Goal: Transaction & Acquisition: Book appointment/travel/reservation

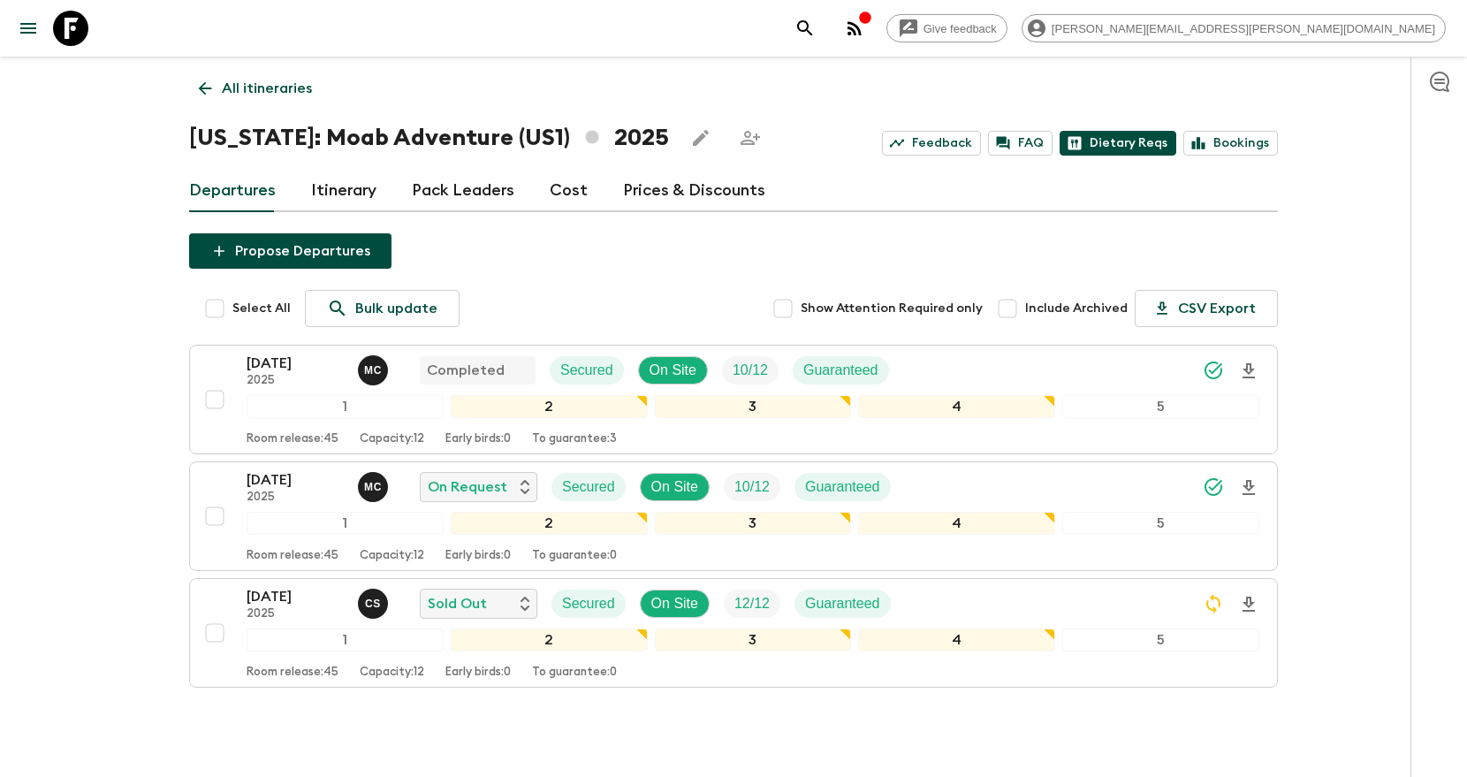
scroll to position [13, 0]
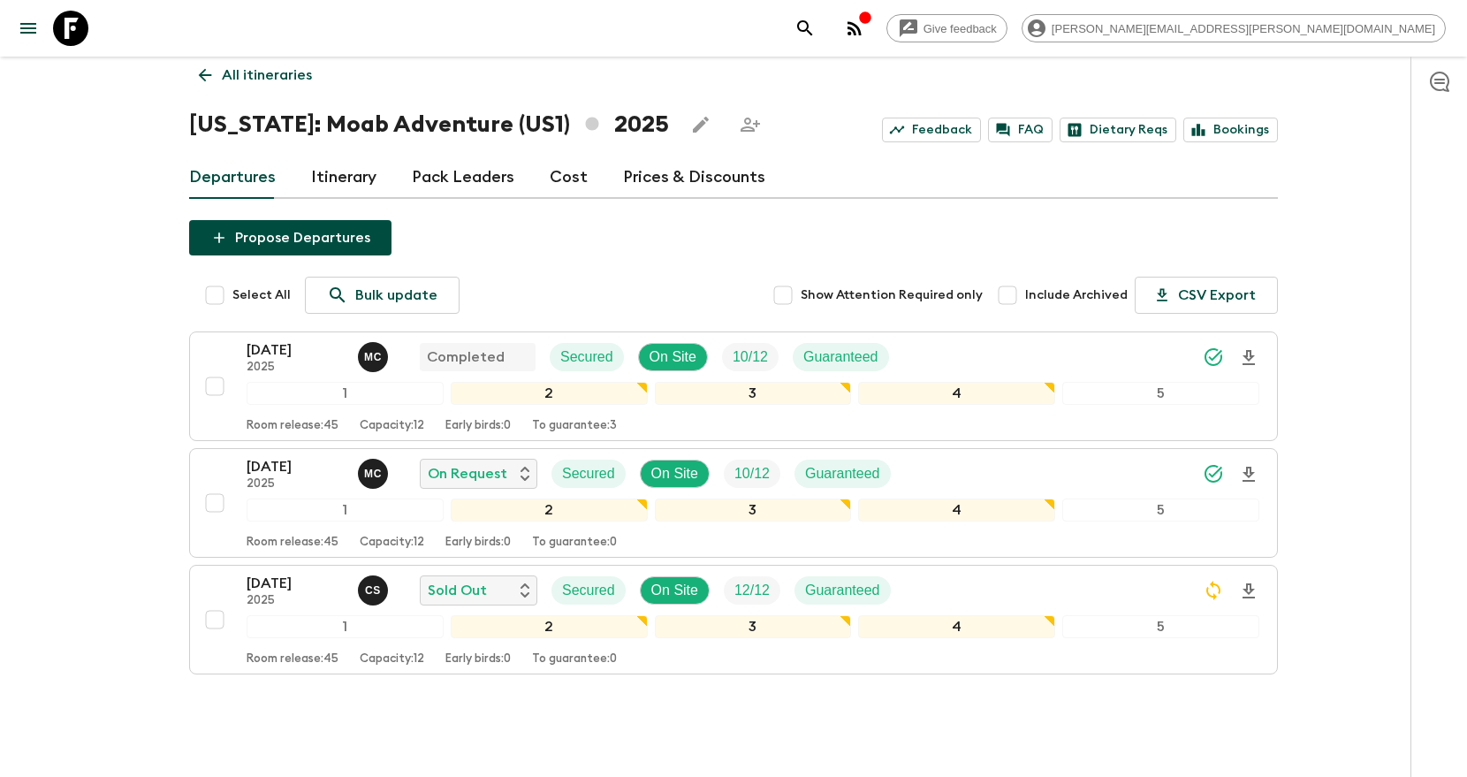
click at [815, 34] on icon "search adventures" at bounding box center [804, 28] width 21 height 21
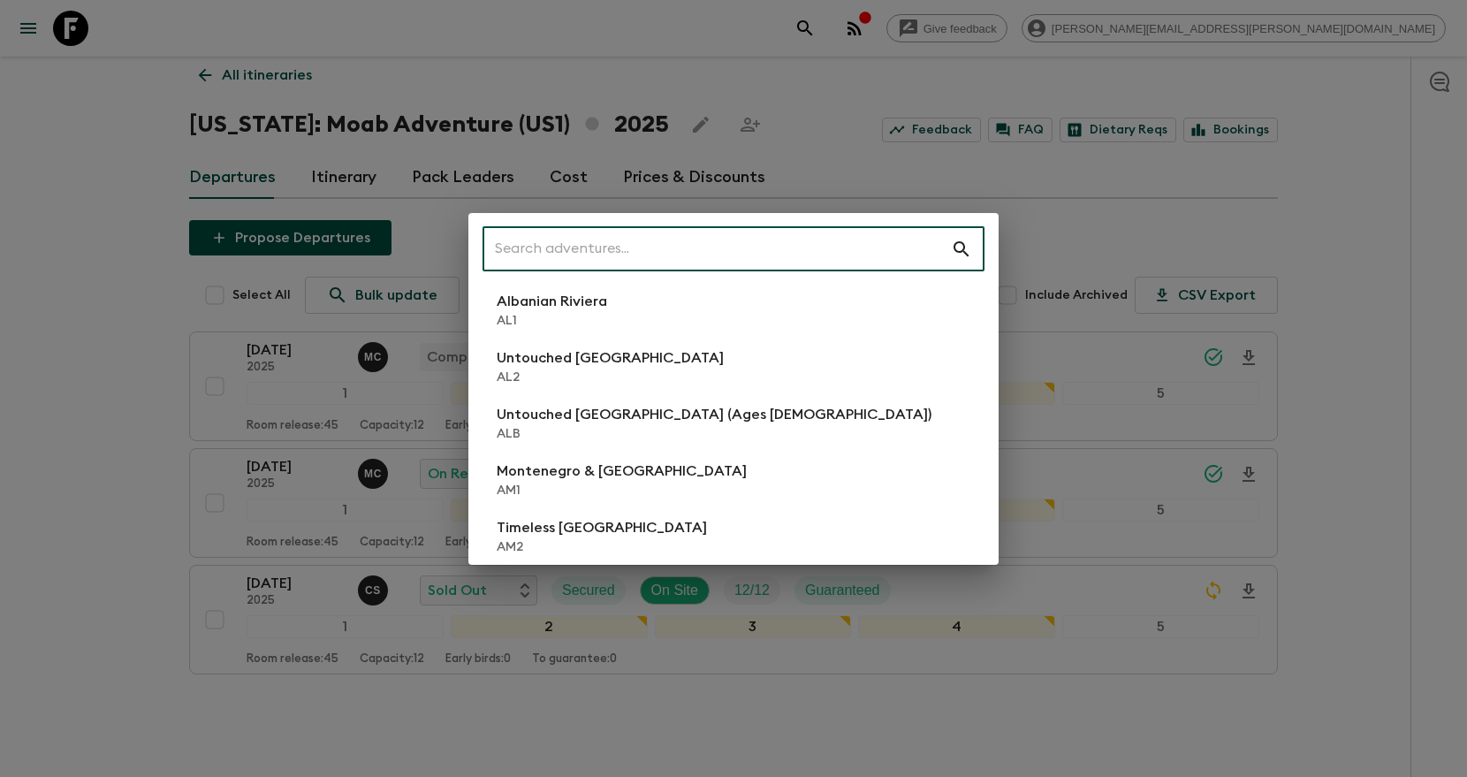
click at [635, 247] on input "text" at bounding box center [716, 248] width 468 height 49
type input "tr1"
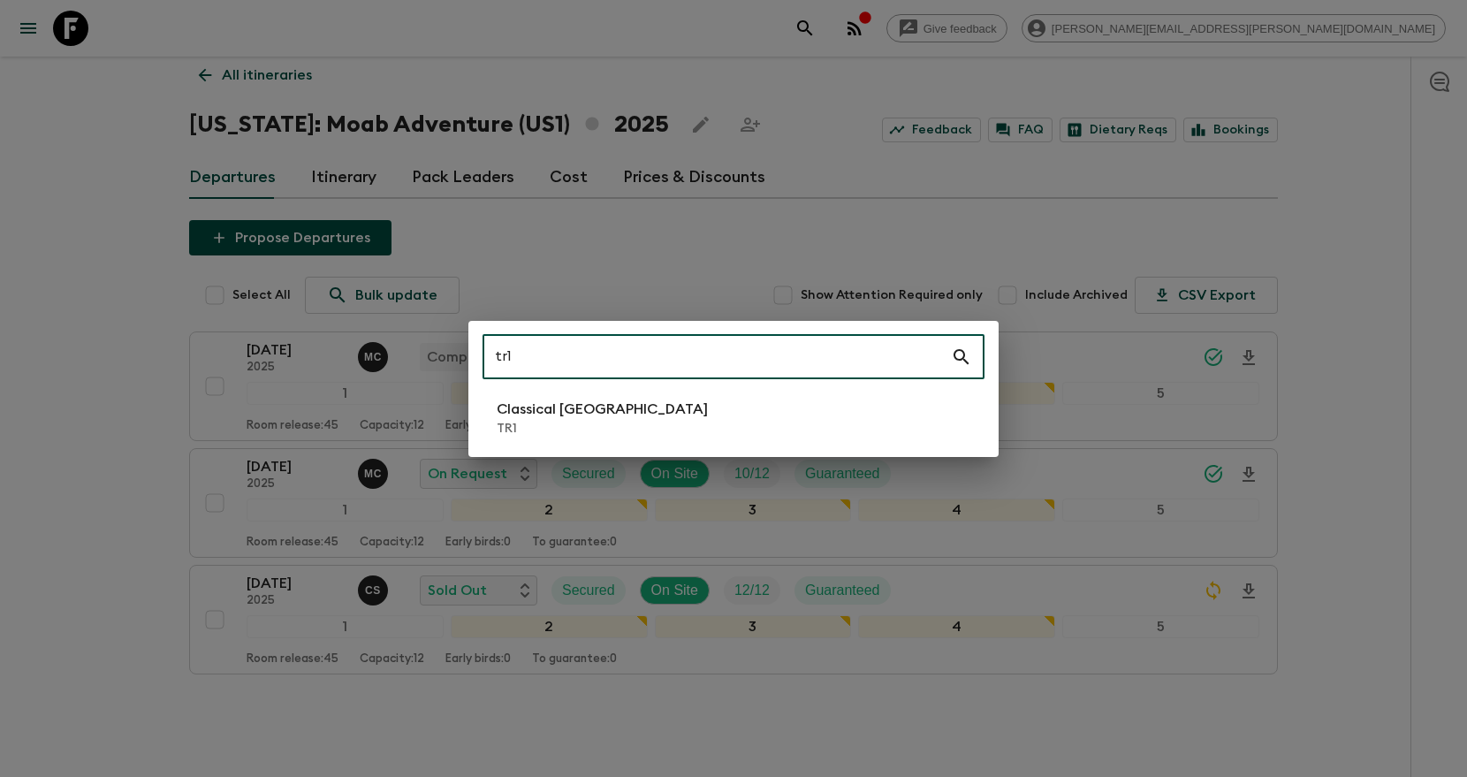
click at [549, 430] on p "TR1" at bounding box center [601, 429] width 211 height 18
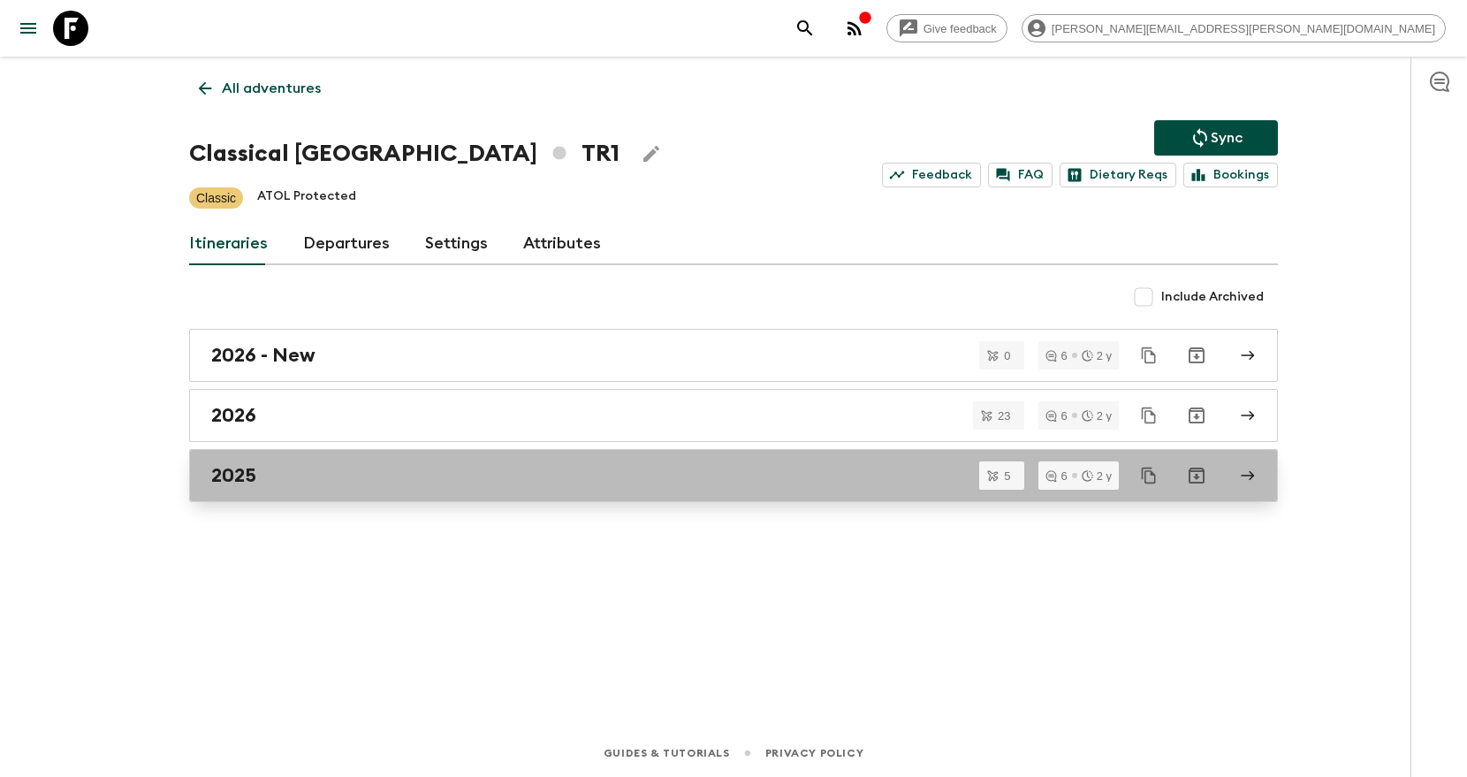
click at [408, 465] on div "2025" at bounding box center [716, 475] width 1011 height 23
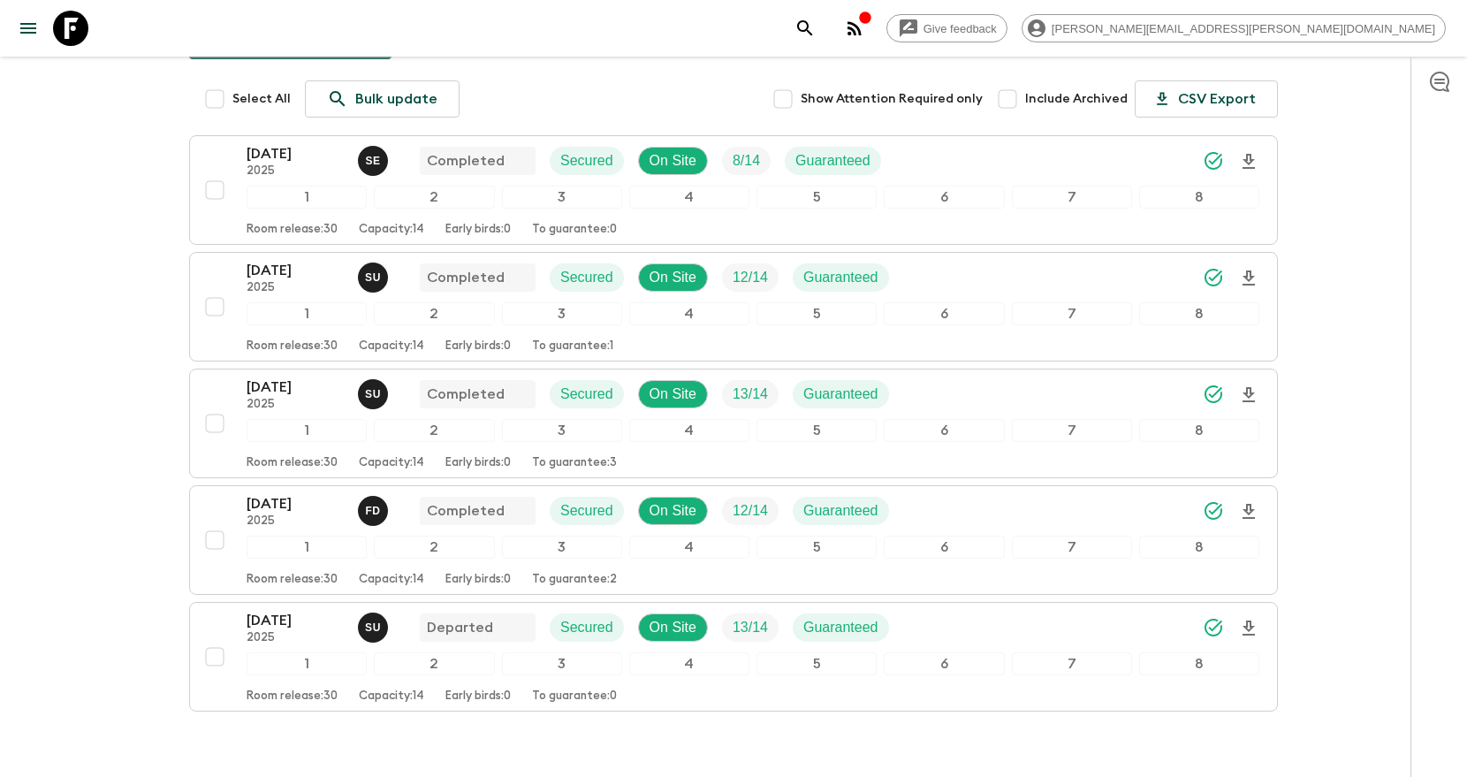
scroll to position [305, 0]
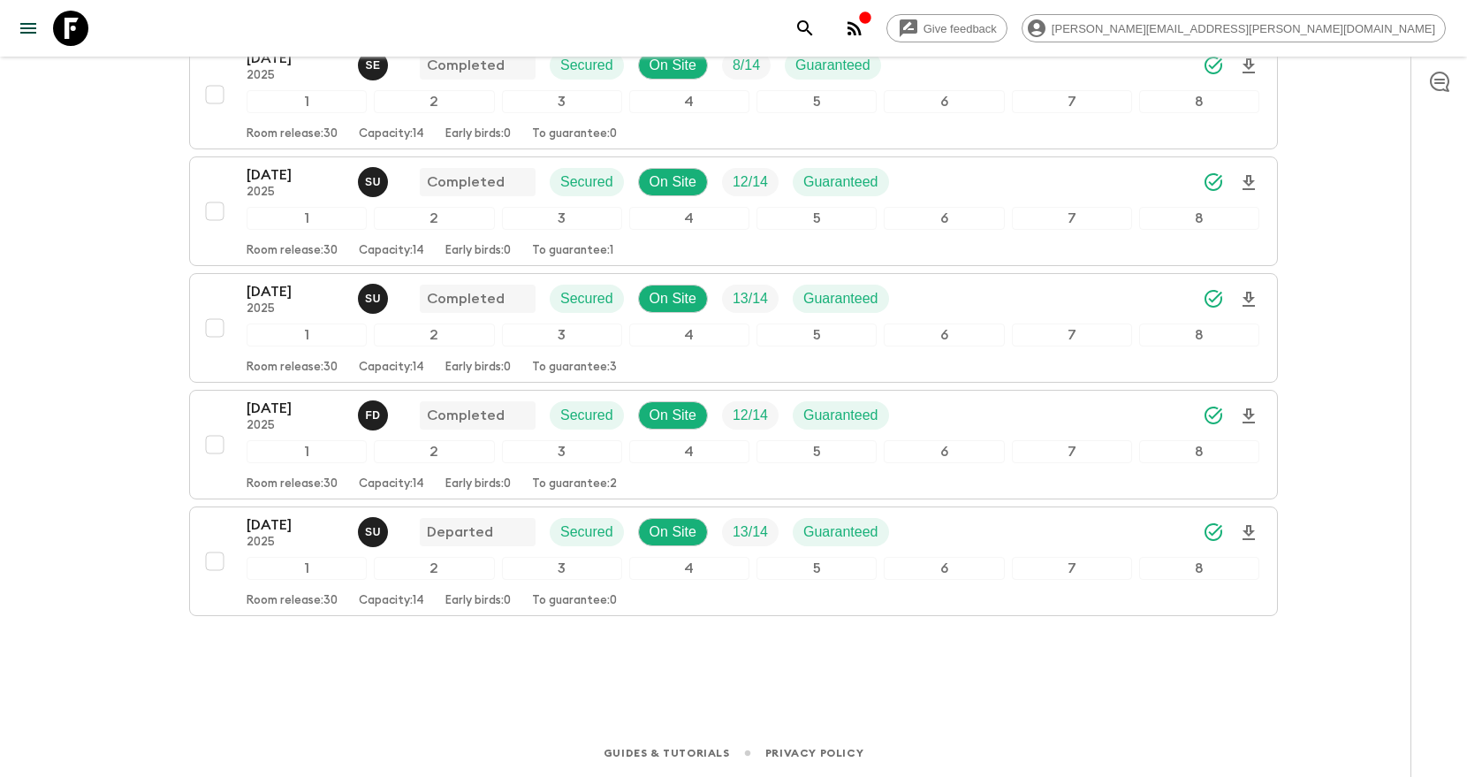
click at [812, 30] on icon "search adventures" at bounding box center [804, 27] width 15 height 15
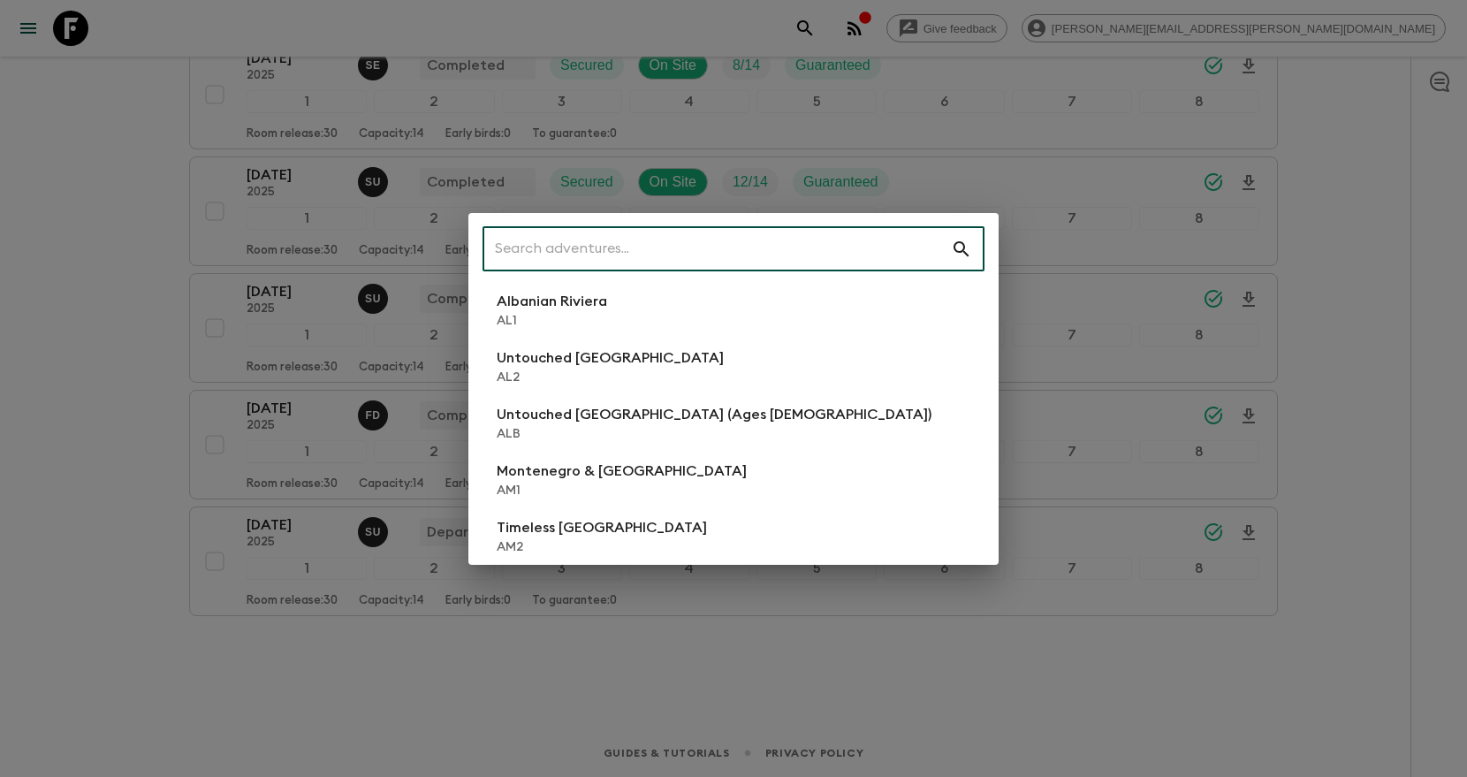
click at [785, 238] on input "text" at bounding box center [716, 248] width 468 height 49
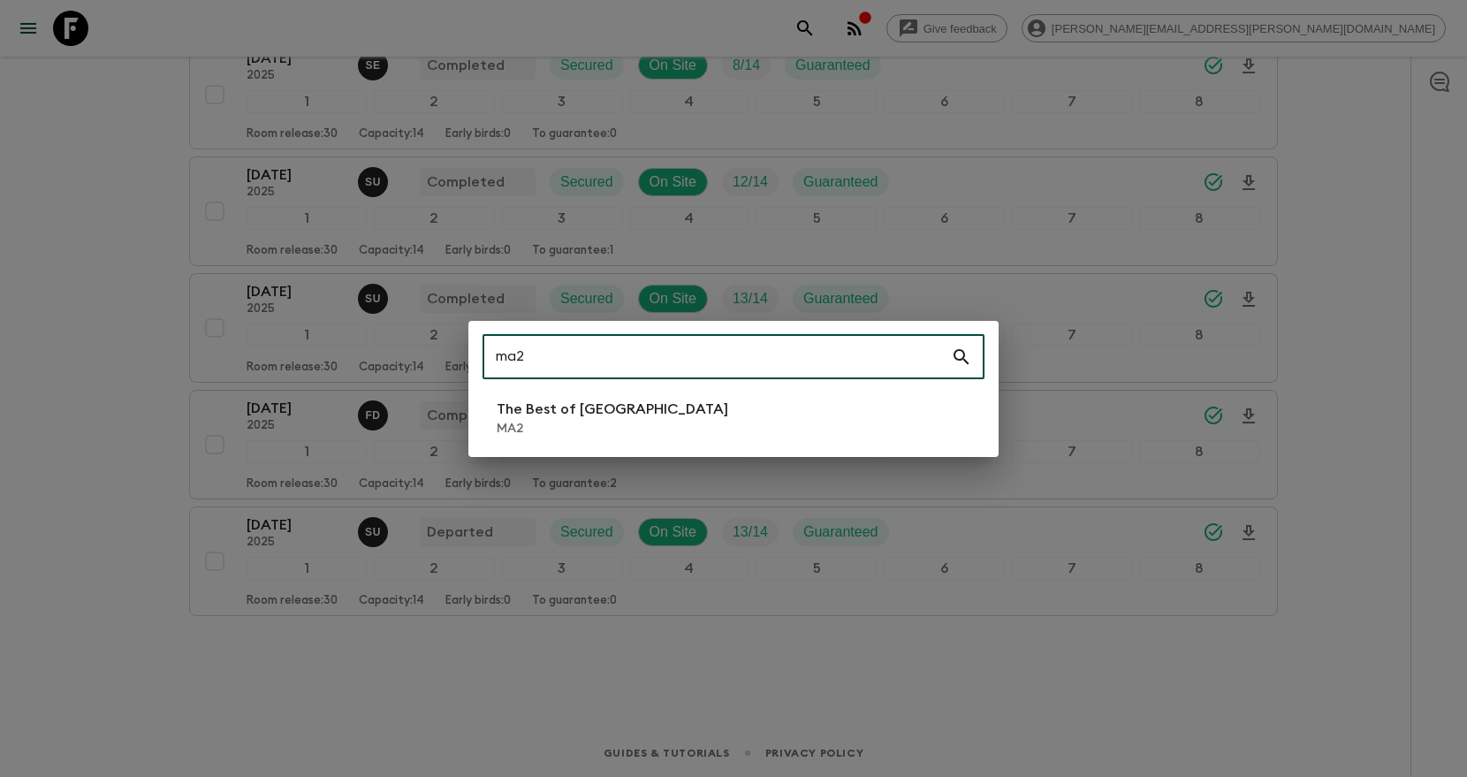
type input "ma2"
click at [775, 426] on li "The Best of Morocco MA2" at bounding box center [733, 417] width 502 height 49
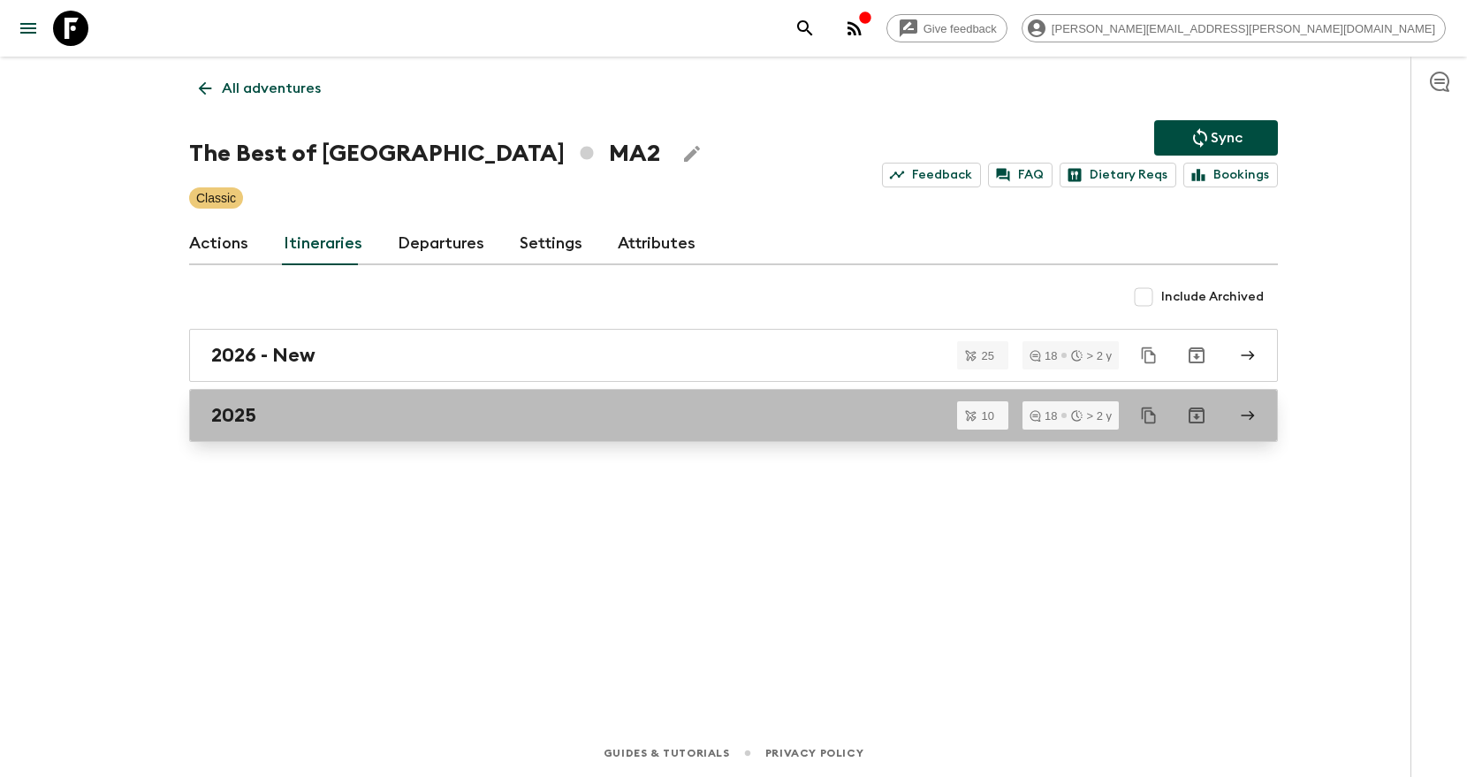
click at [198, 432] on link "2025" at bounding box center [733, 415] width 1088 height 53
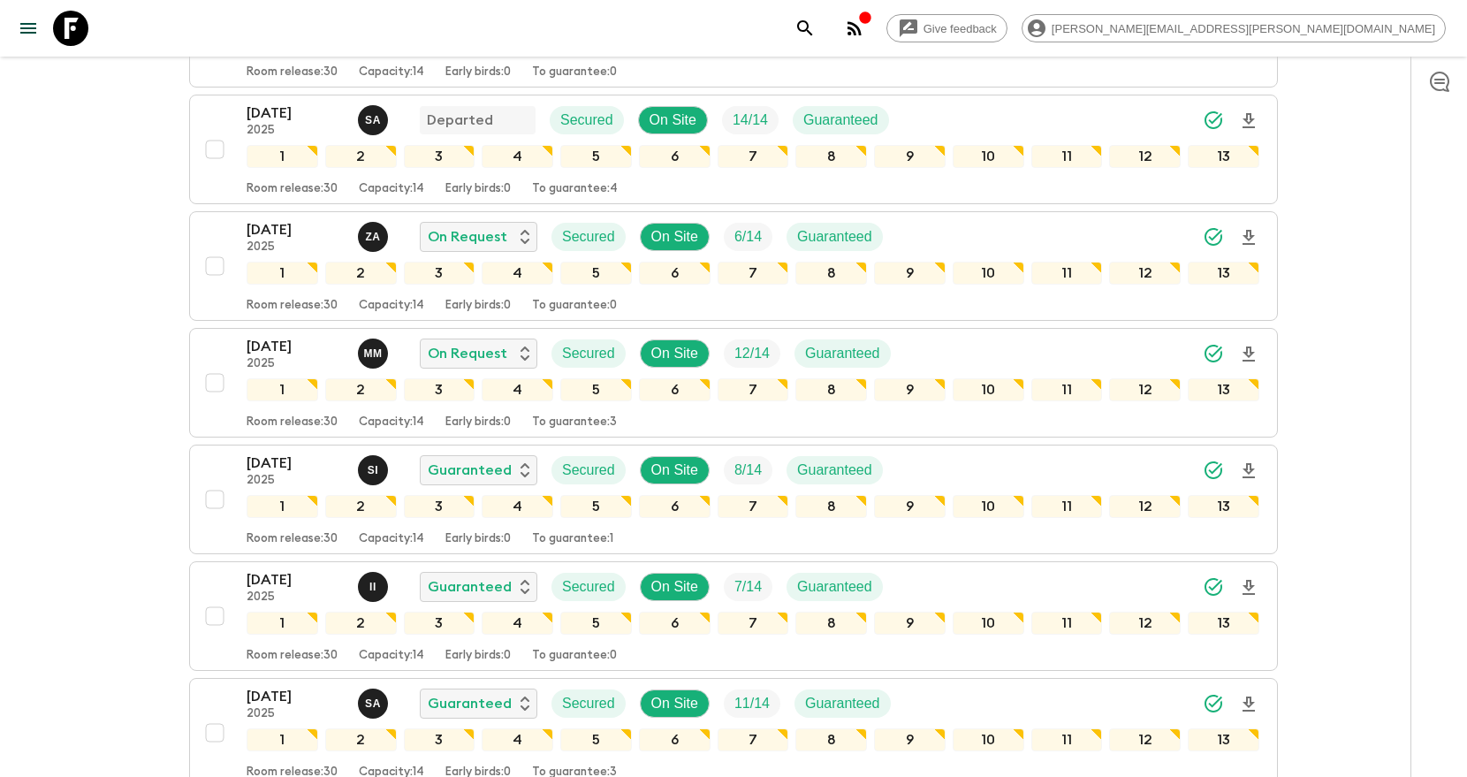
scroll to position [495, 0]
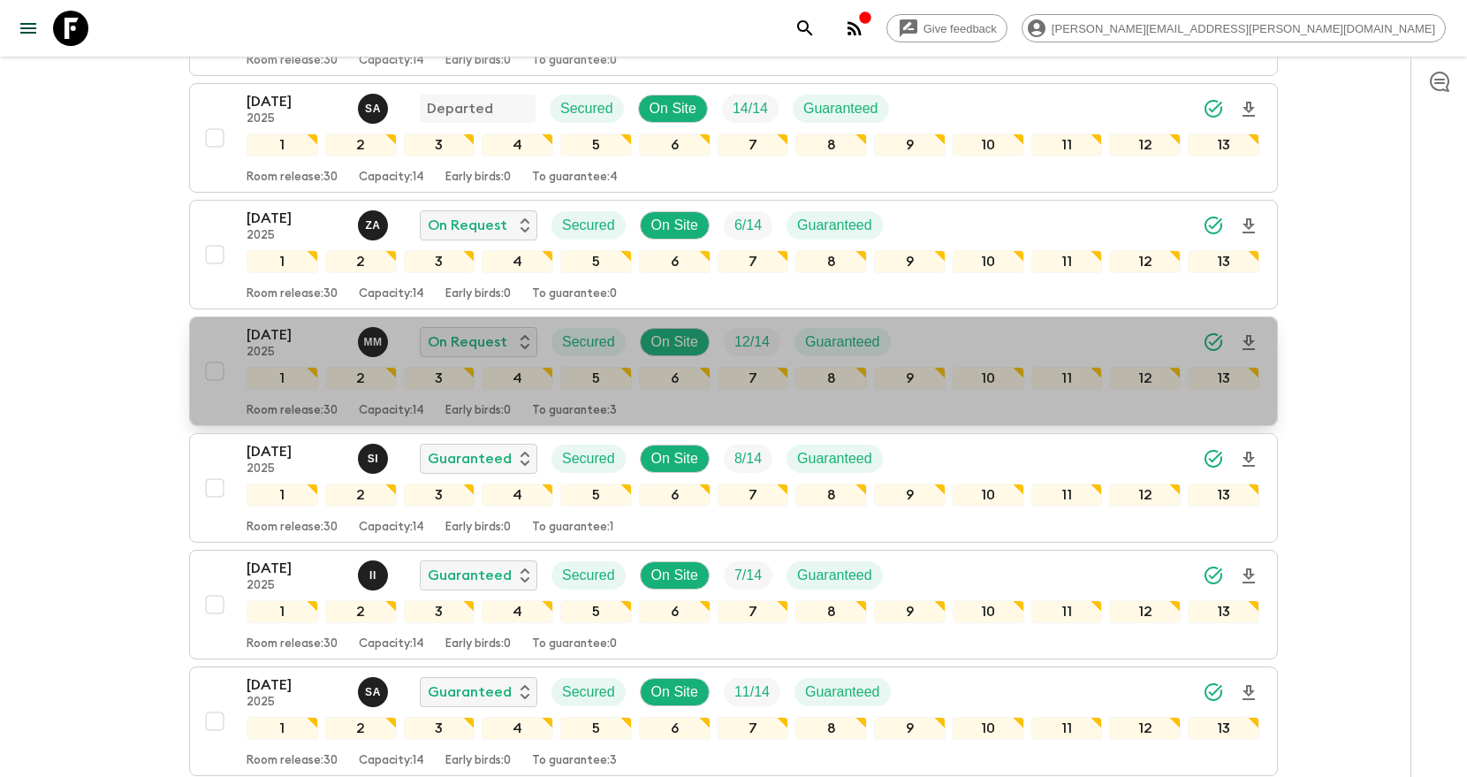
click at [1248, 342] on icon "Download Onboarding" at bounding box center [1248, 342] width 21 height 21
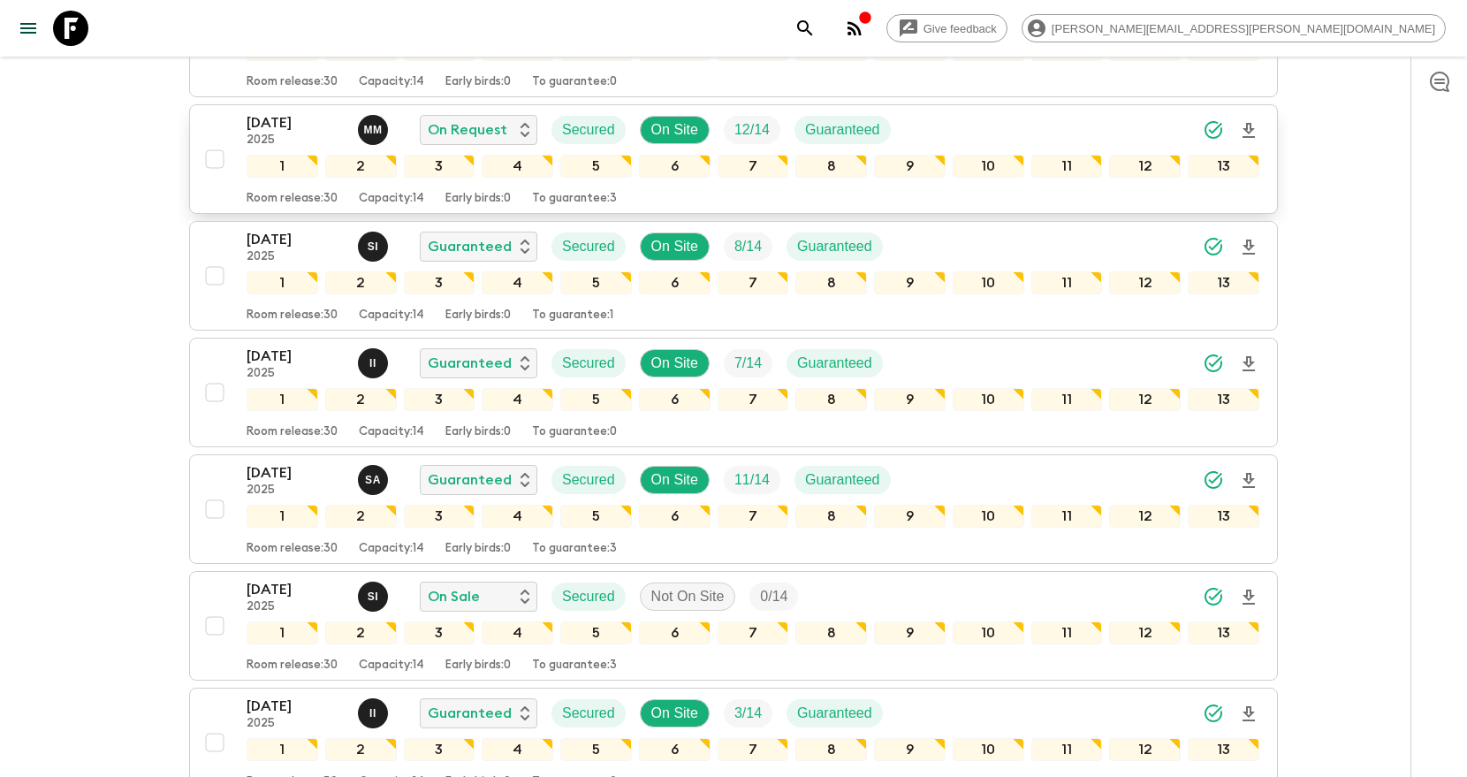
scroll to position [708, 0]
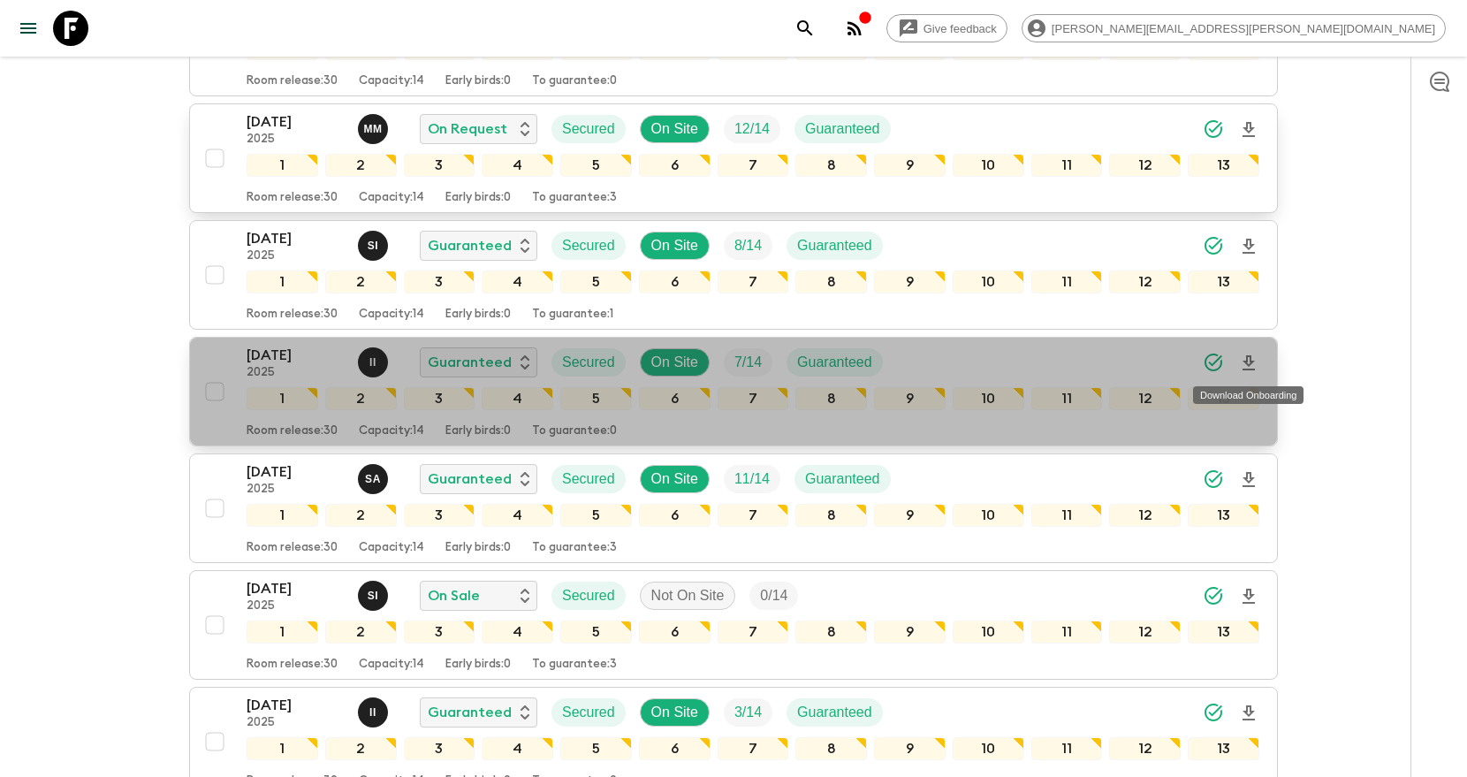
click at [1247, 368] on icon "Download Onboarding" at bounding box center [1248, 362] width 21 height 21
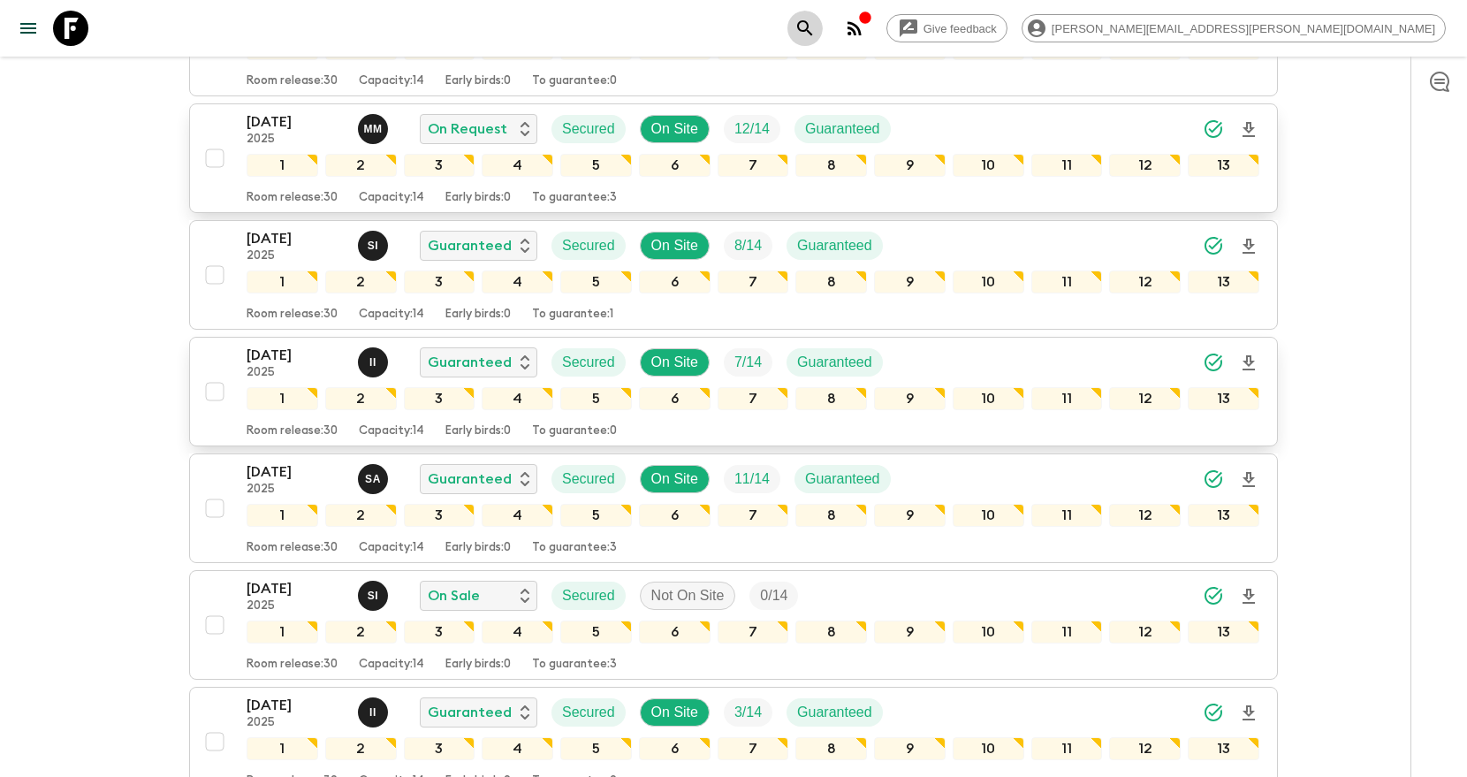
click at [815, 21] on icon "search adventures" at bounding box center [804, 28] width 21 height 21
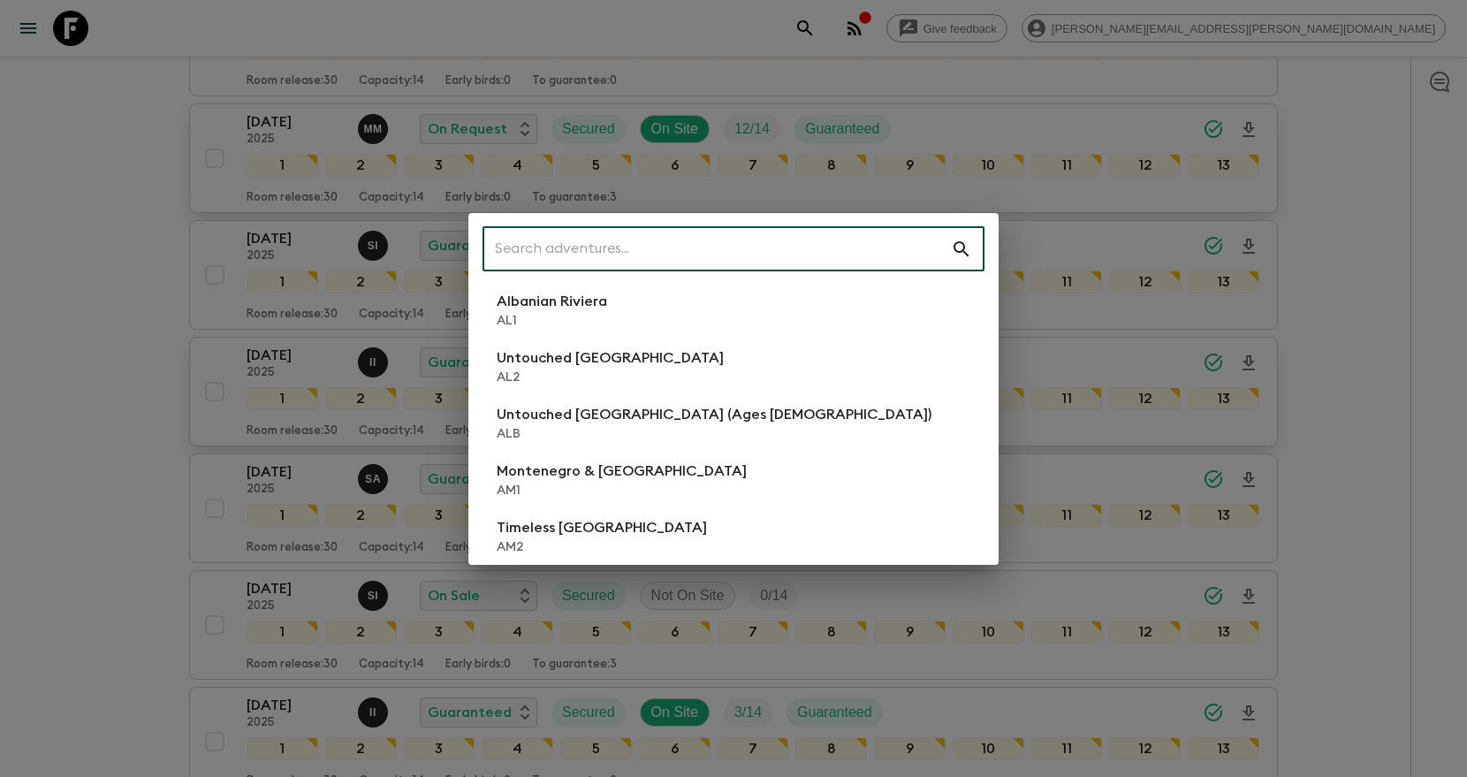
click at [818, 237] on input "text" at bounding box center [716, 248] width 468 height 49
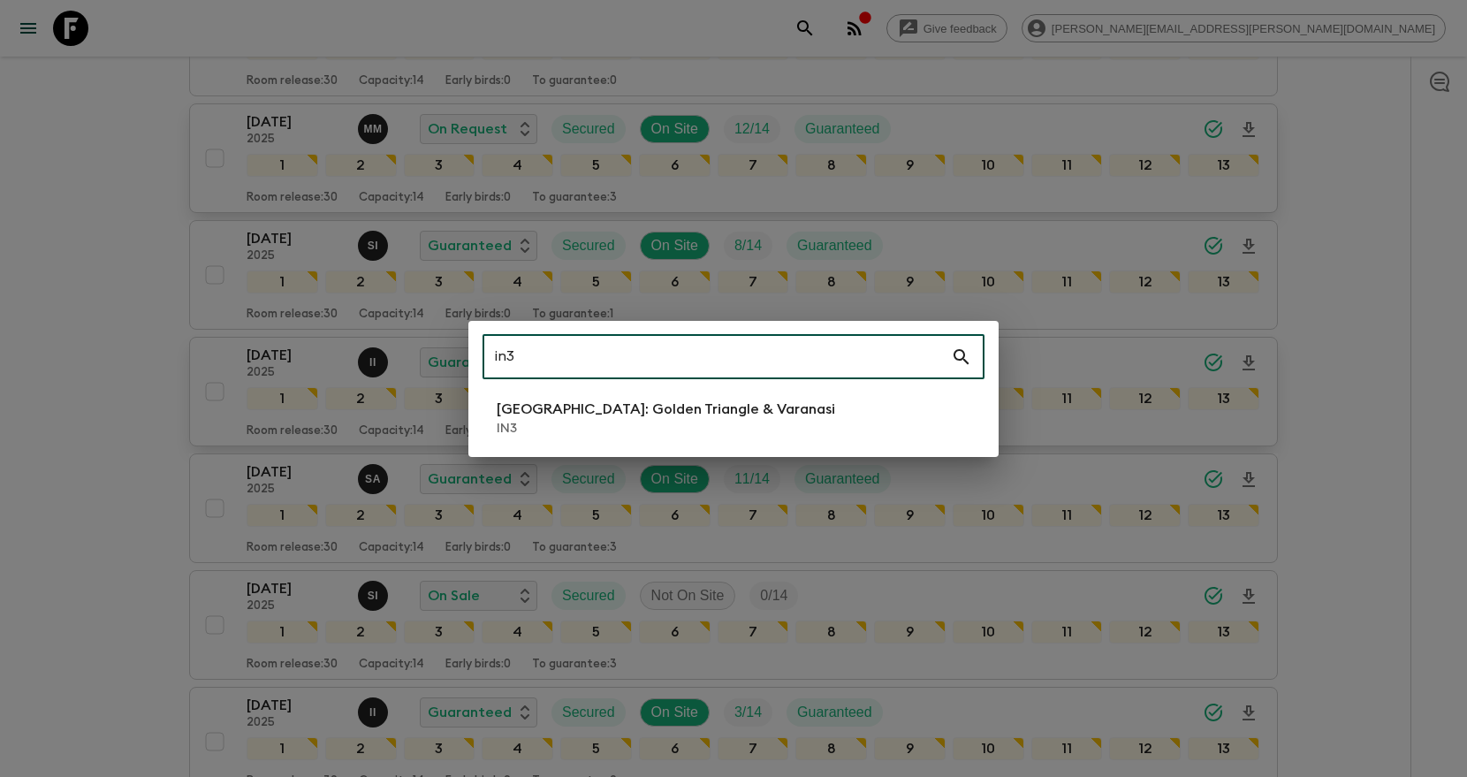
type input "in3"
click at [862, 420] on li "North India: Golden Triangle & Varanasi IN3" at bounding box center [733, 417] width 502 height 49
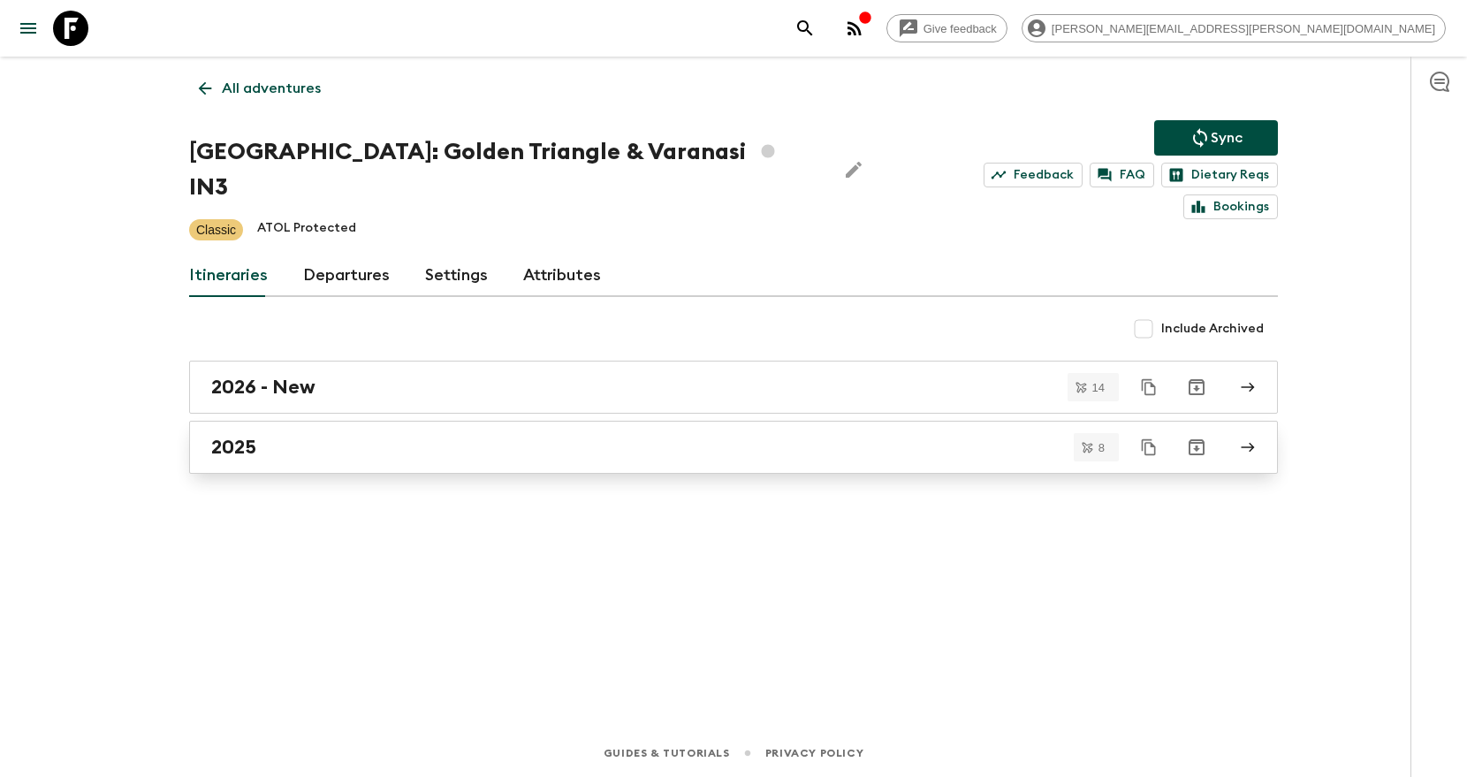
click at [461, 436] on div "2025" at bounding box center [716, 447] width 1011 height 23
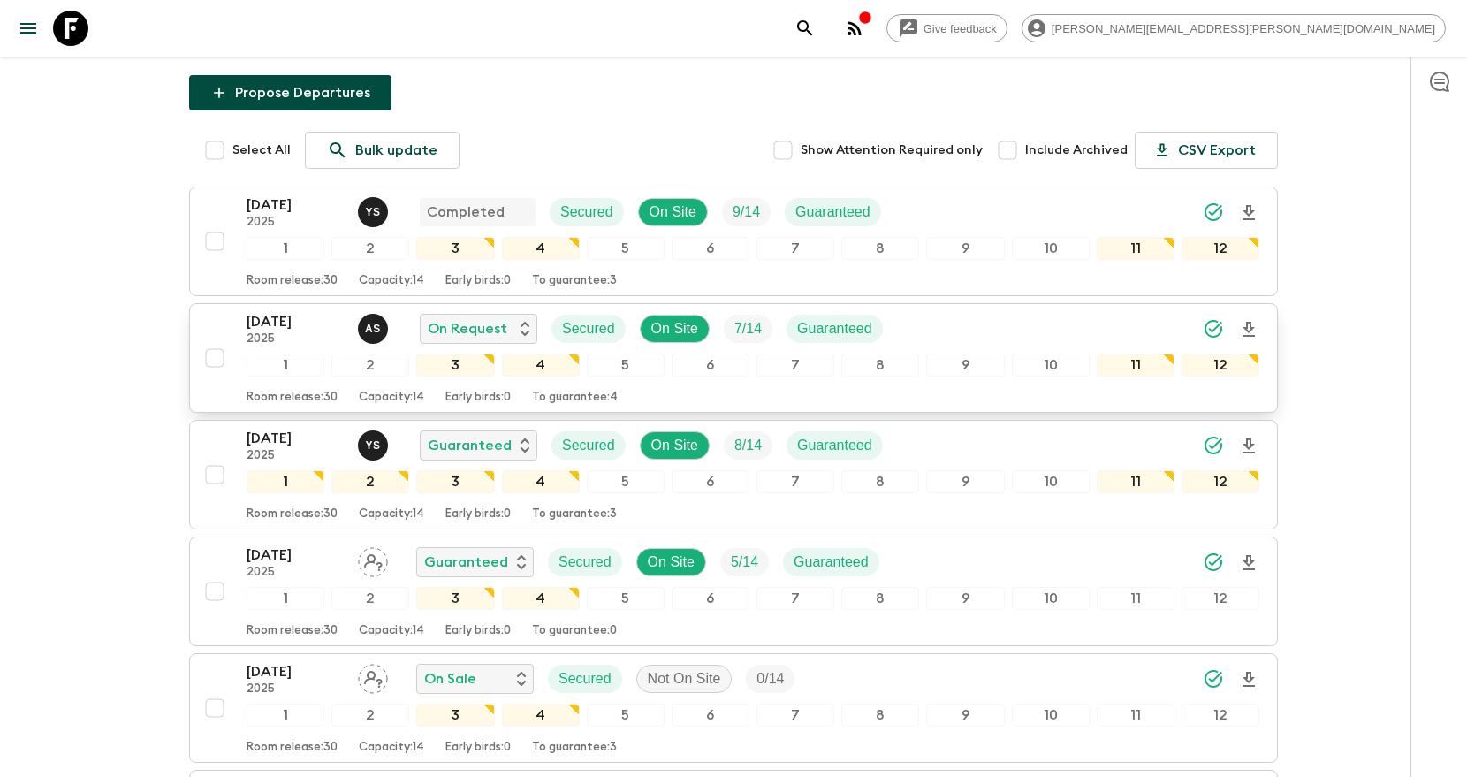
scroll to position [198, 0]
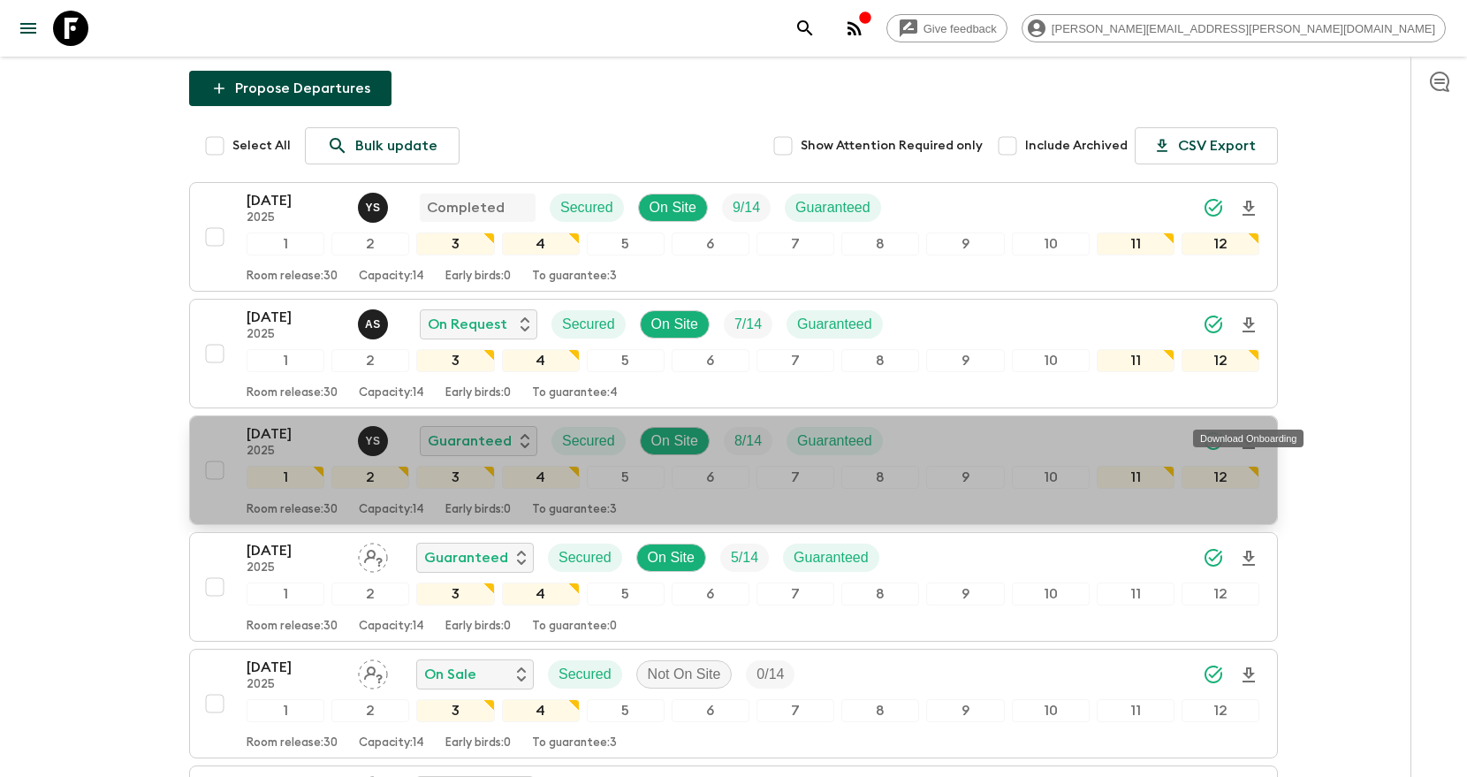
click at [1253, 431] on icon "Download Onboarding" at bounding box center [1248, 441] width 21 height 21
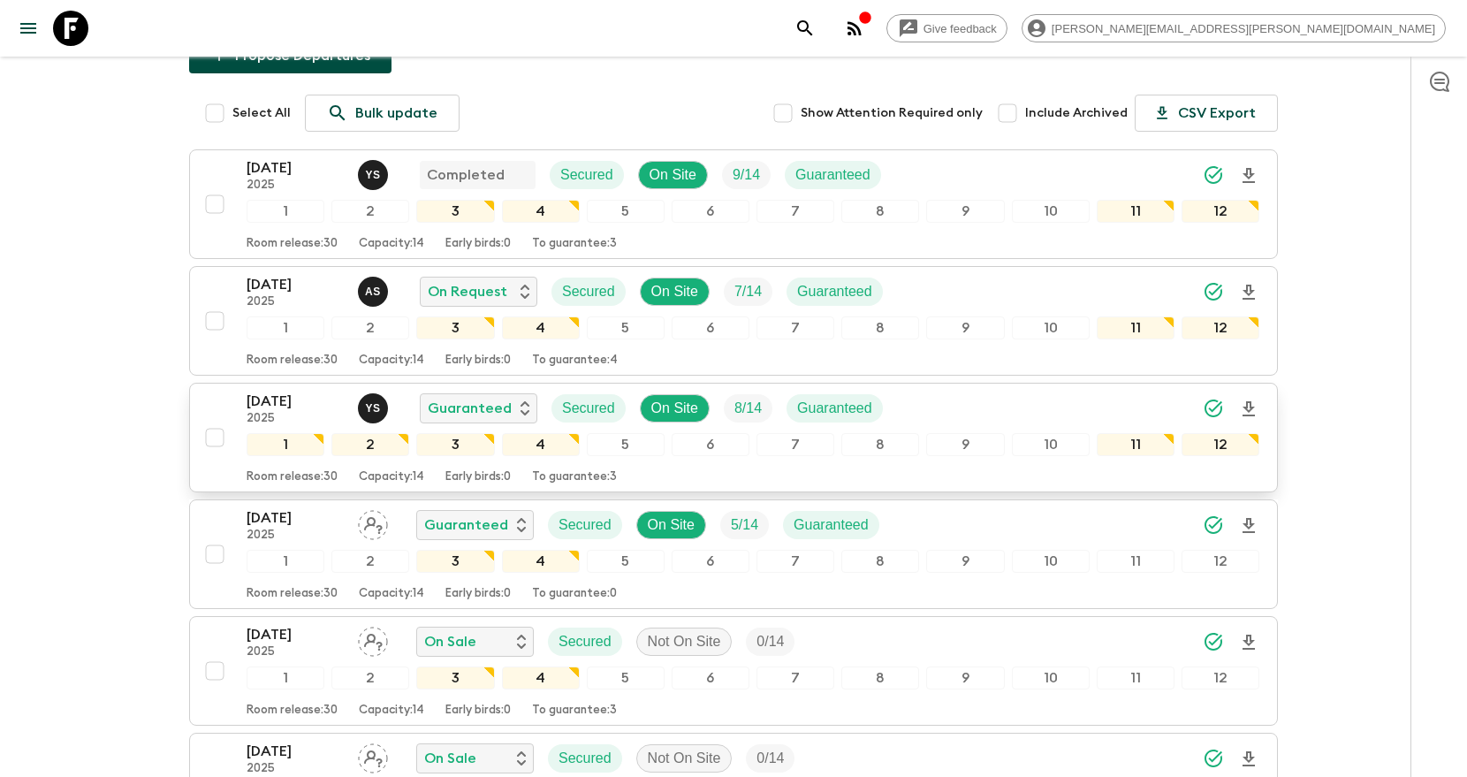
scroll to position [227, 0]
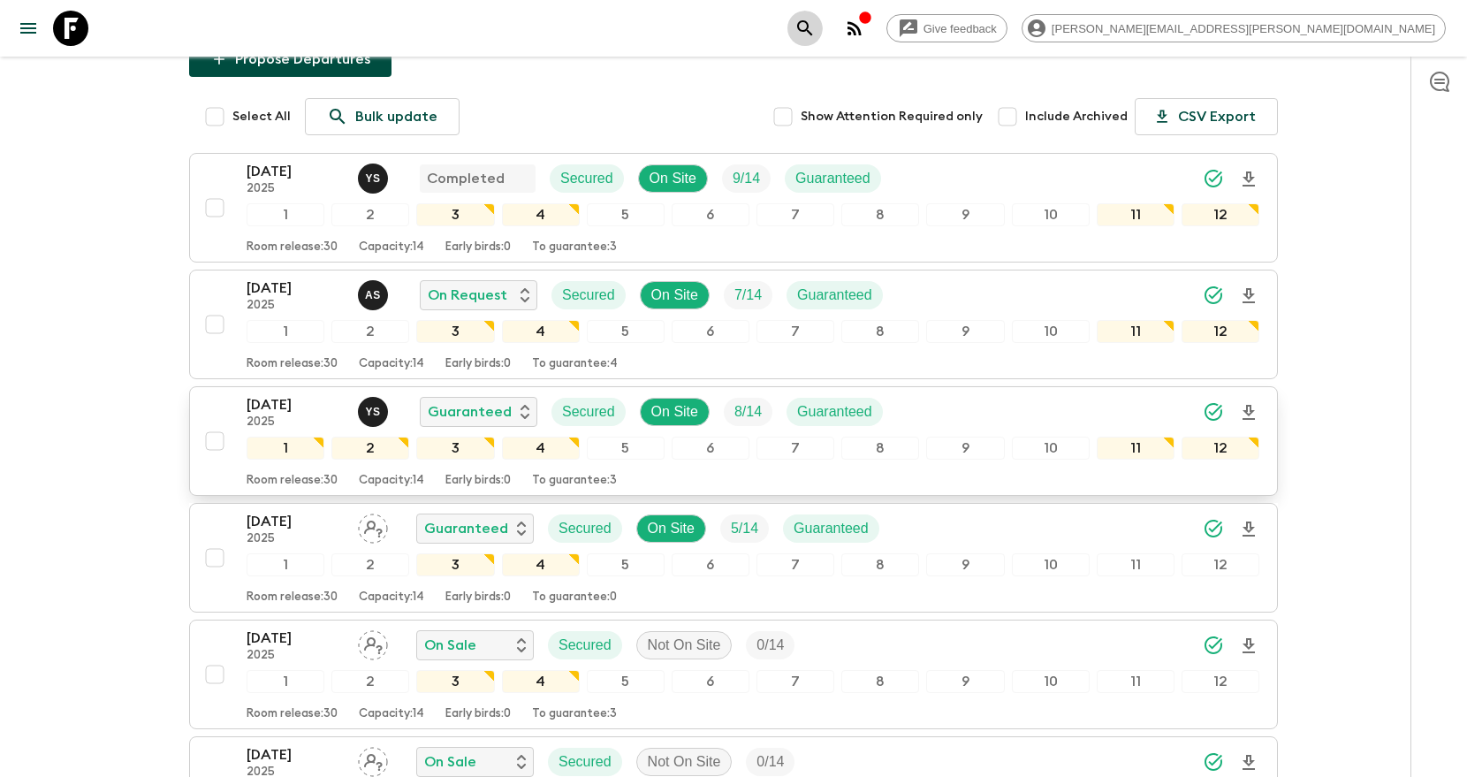
click at [815, 30] on icon "search adventures" at bounding box center [804, 28] width 21 height 21
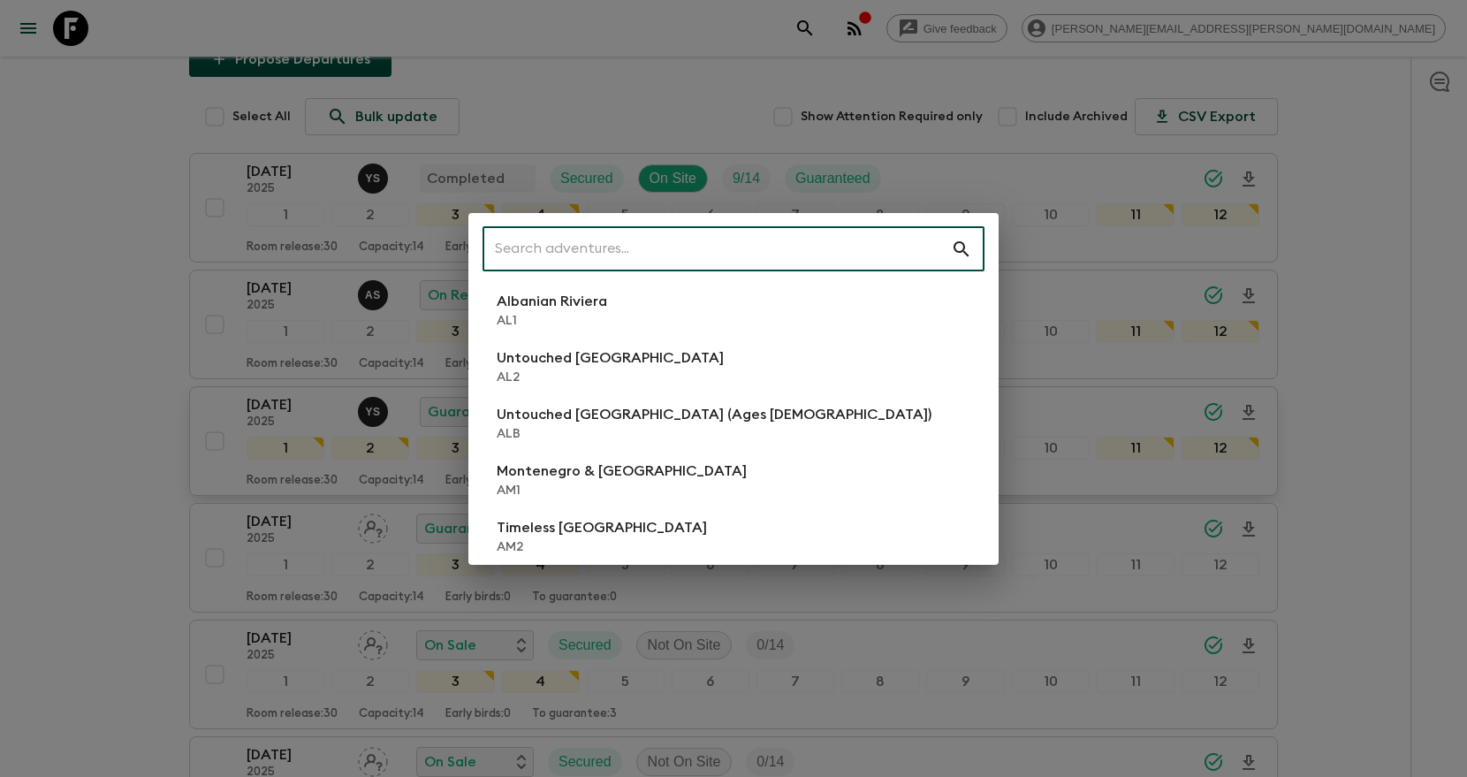
click at [848, 250] on input "text" at bounding box center [716, 248] width 468 height 49
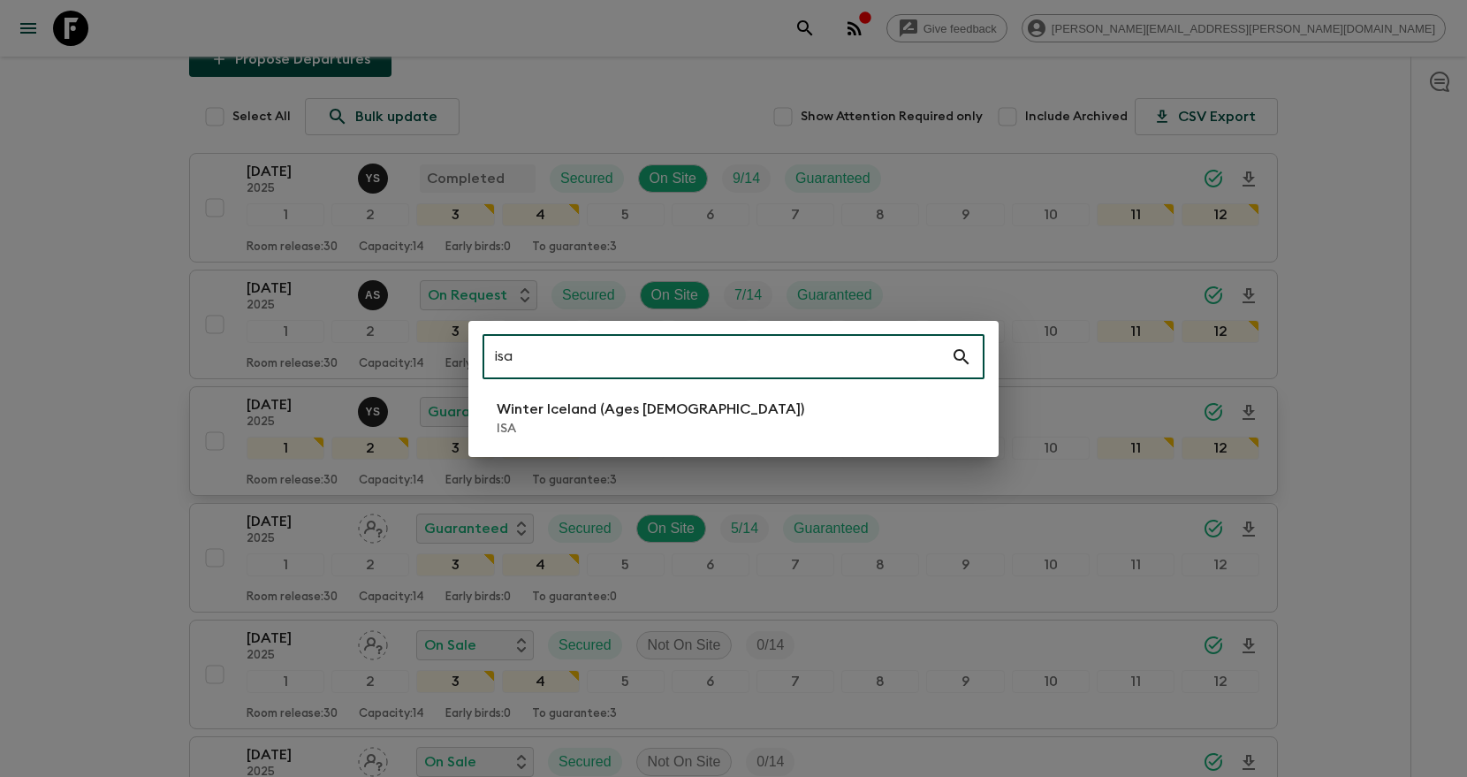
type input "isa"
click at [729, 412] on li "Winter Iceland (Ages 45-59) ISA" at bounding box center [733, 417] width 502 height 49
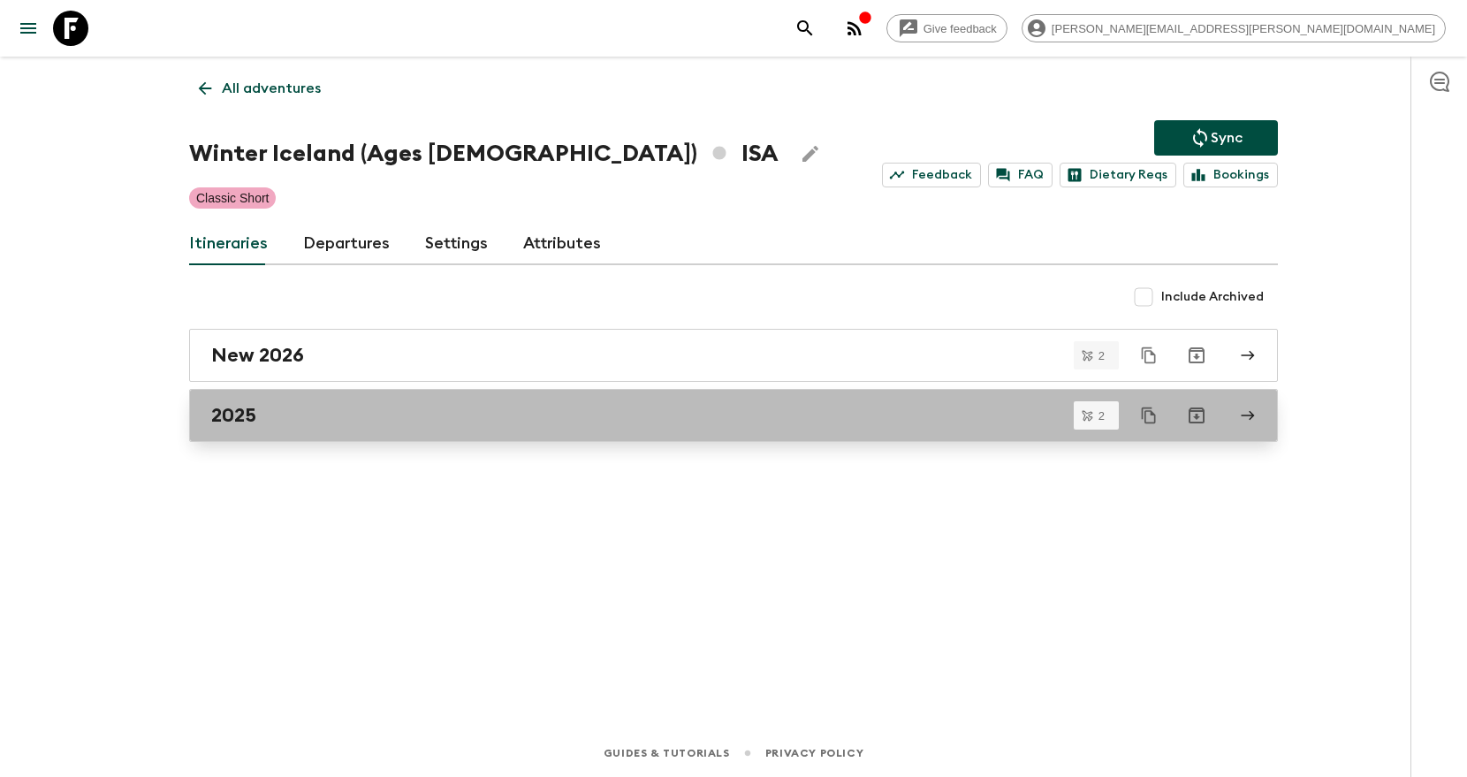
click at [679, 414] on div "2025" at bounding box center [716, 415] width 1011 height 23
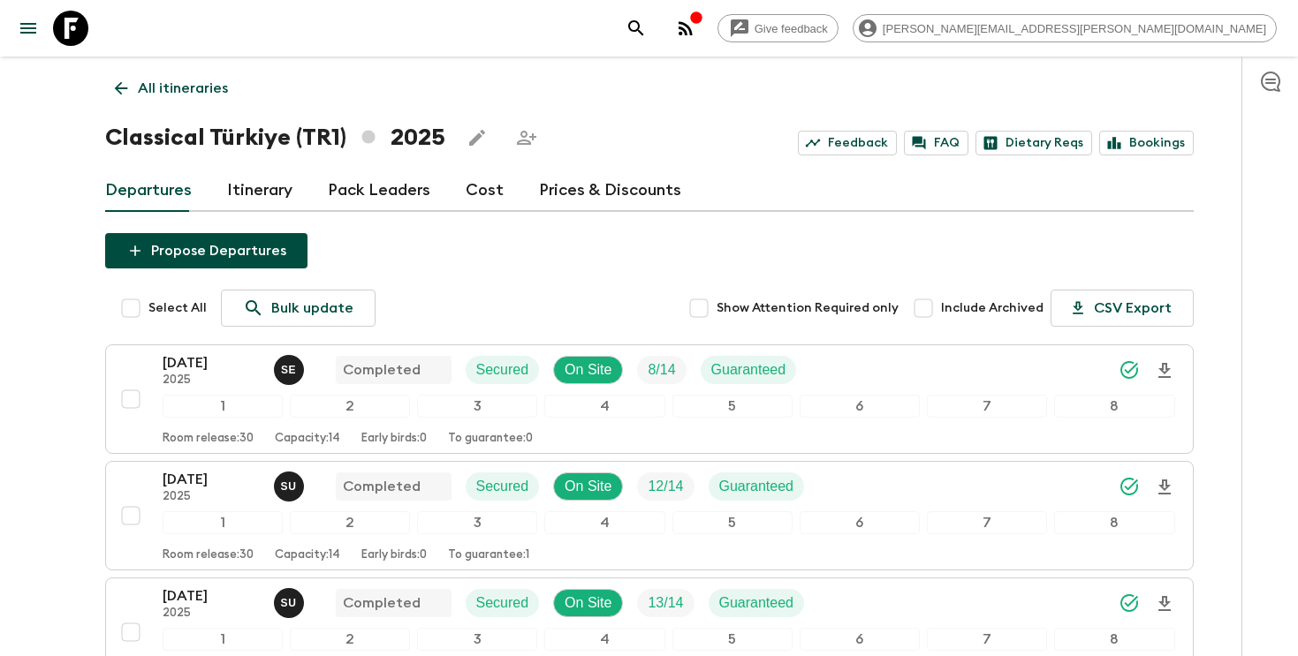
scroll to position [425, 0]
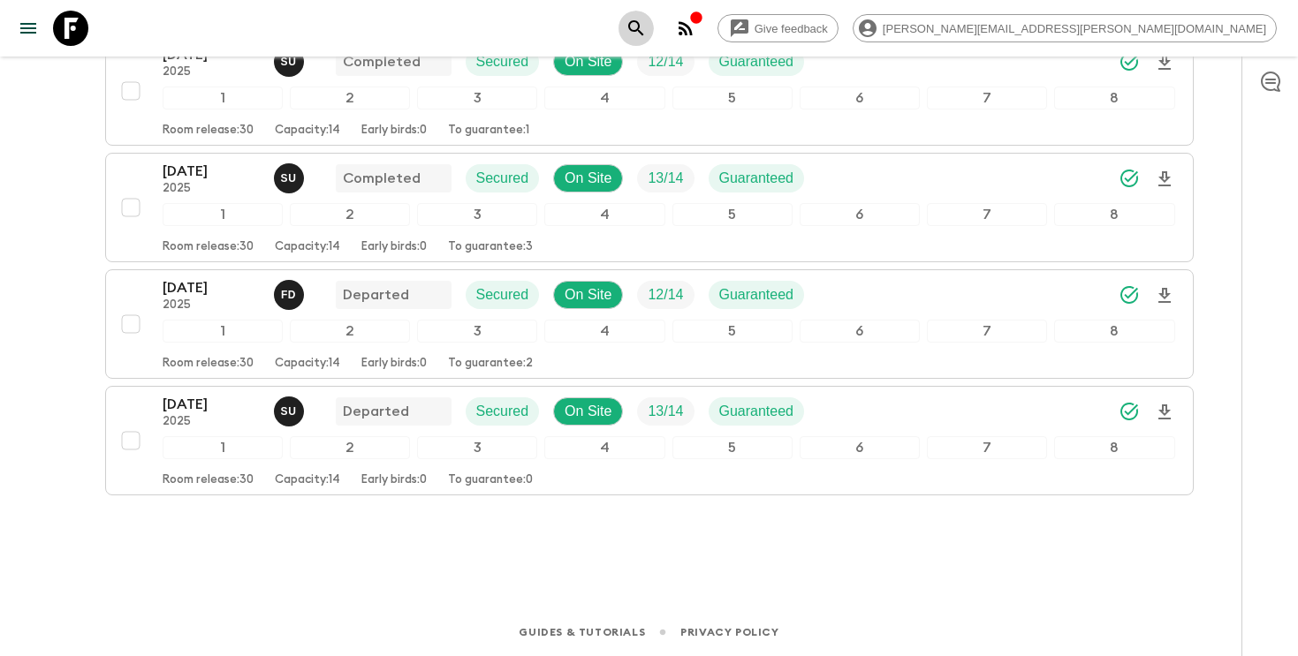
click at [647, 33] on icon "search adventures" at bounding box center [635, 28] width 21 height 21
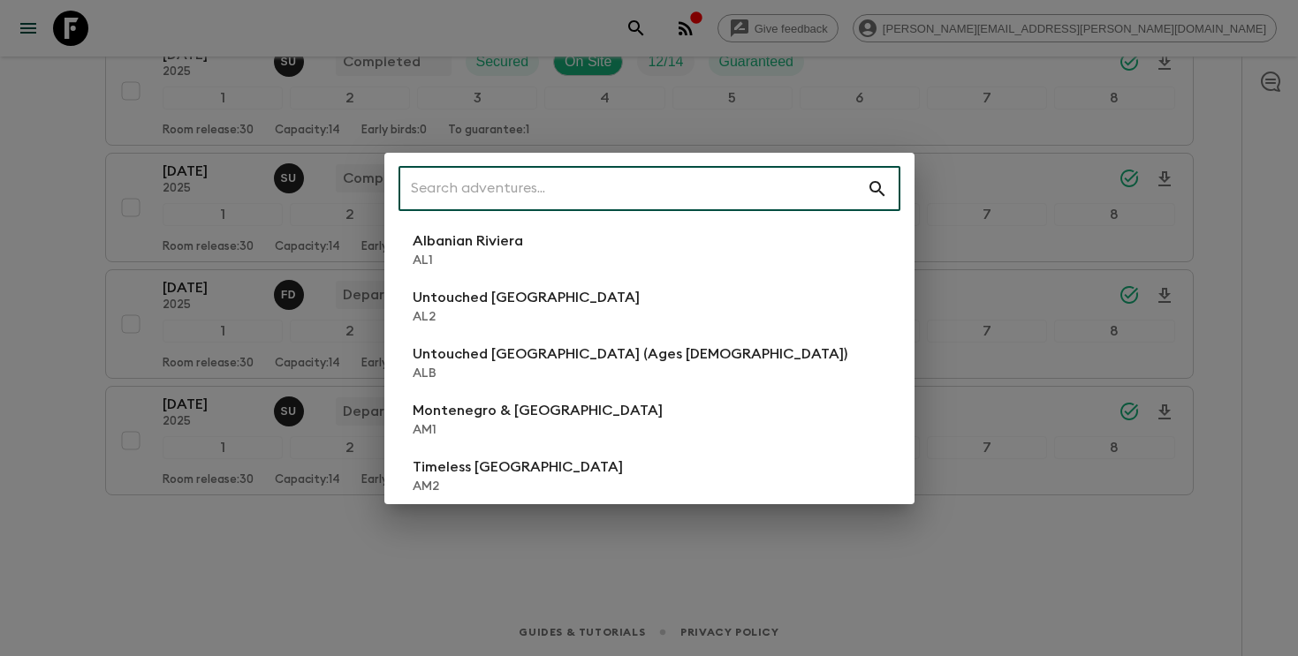
click at [654, 201] on input "text" at bounding box center [632, 188] width 468 height 49
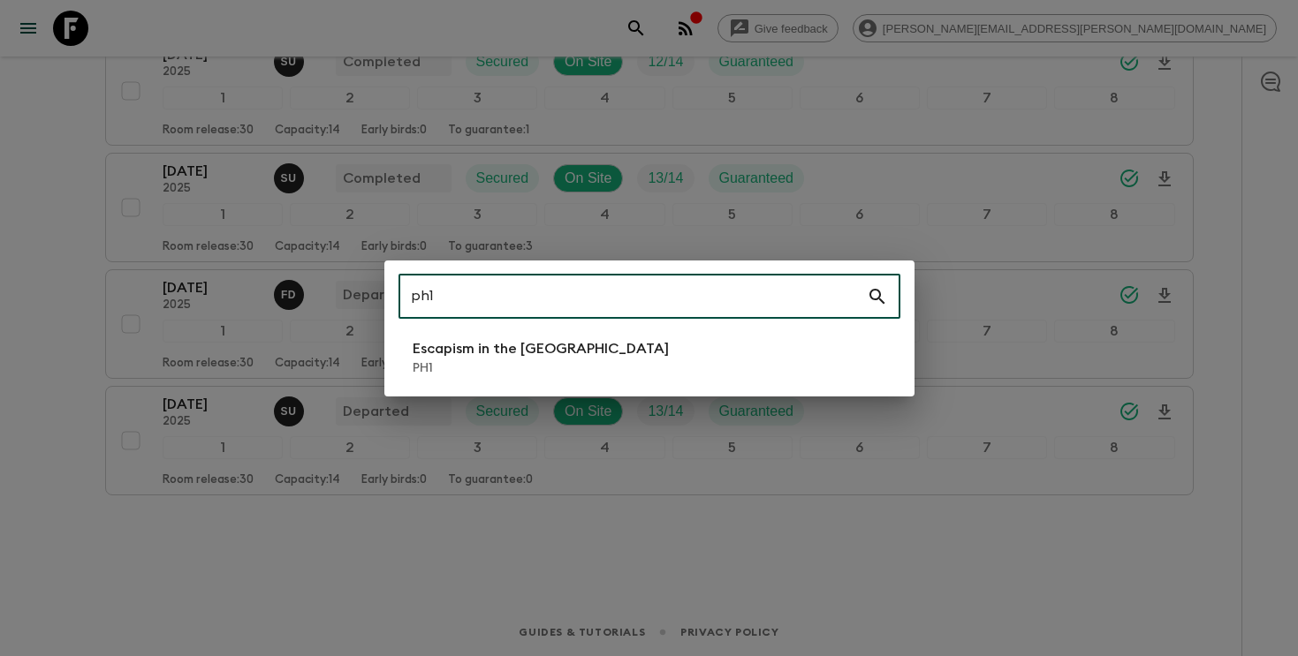
type input "ph1"
click at [537, 352] on p "Escapism in the [GEOGRAPHIC_DATA]" at bounding box center [541, 348] width 256 height 21
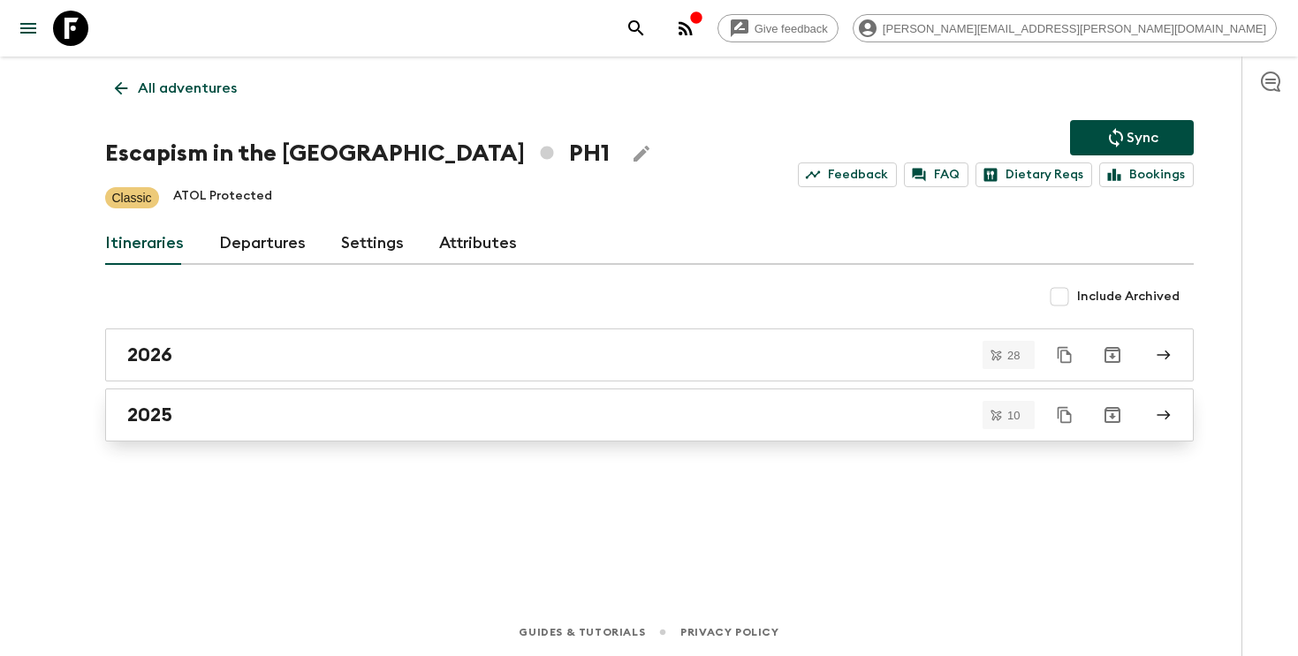
click at [377, 420] on div "2025" at bounding box center [632, 415] width 1011 height 23
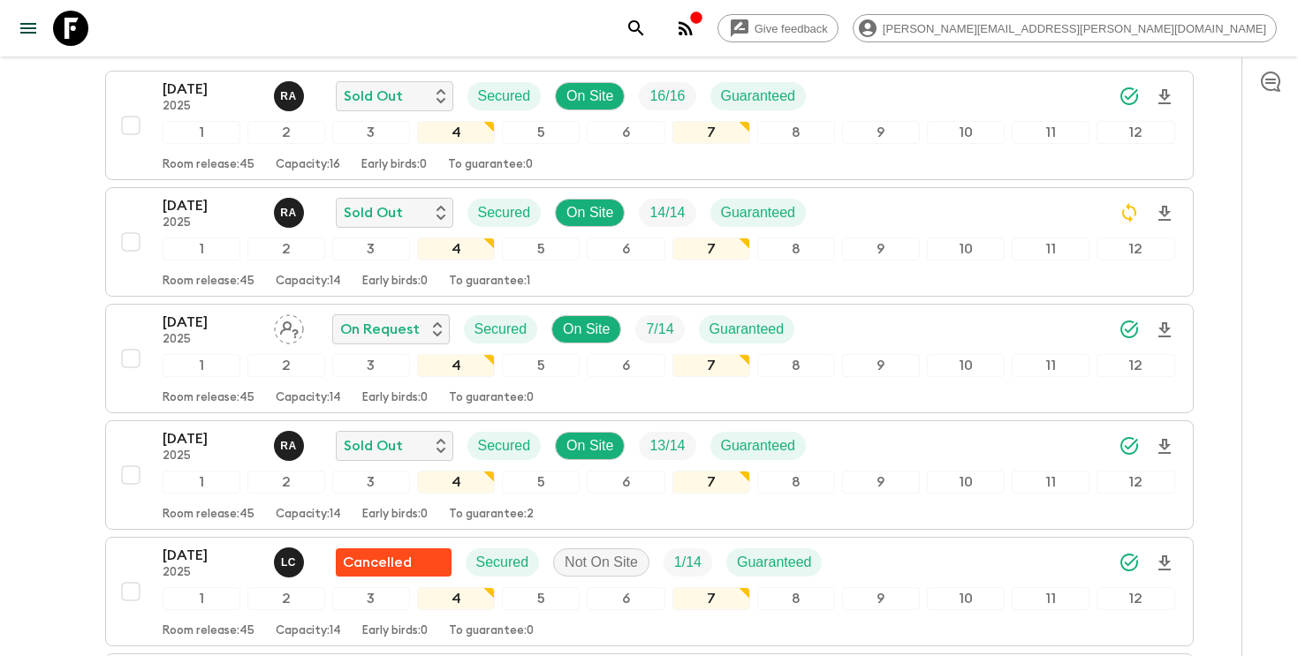
scroll to position [278, 0]
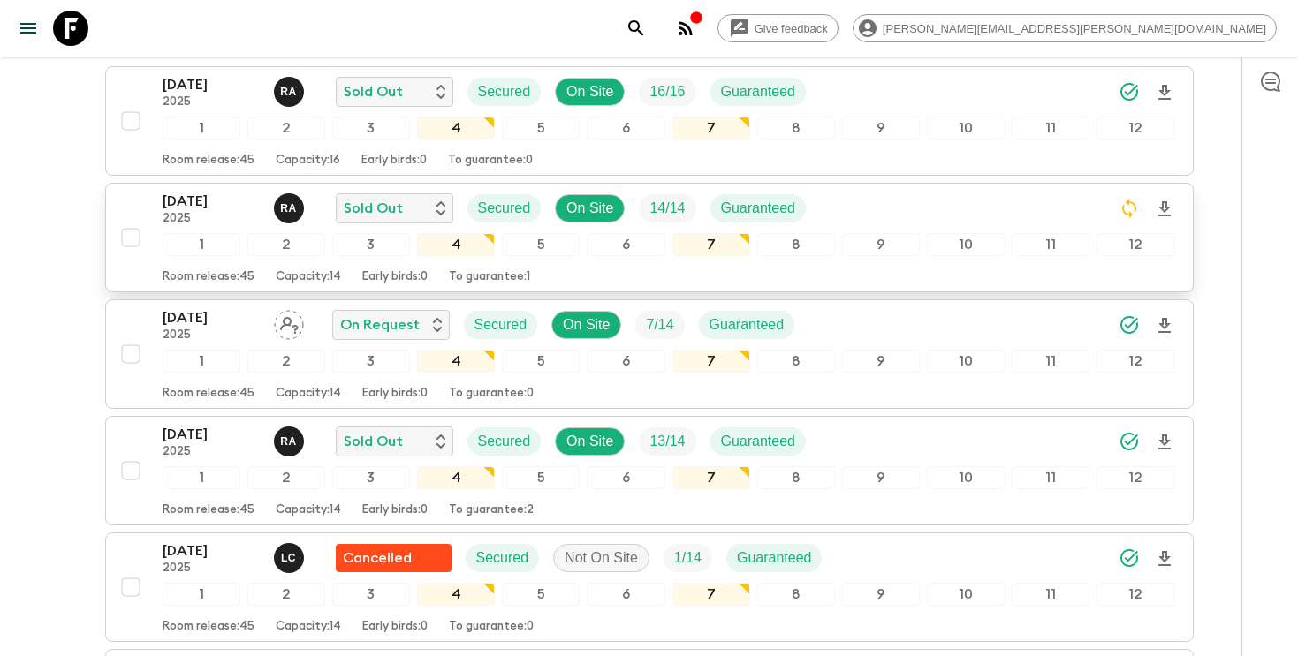
click at [1060, 211] on div "[DATE] 2025 R A Sold Out Secured On Site 14 / 14 Guaranteed" at bounding box center [669, 208] width 1012 height 35
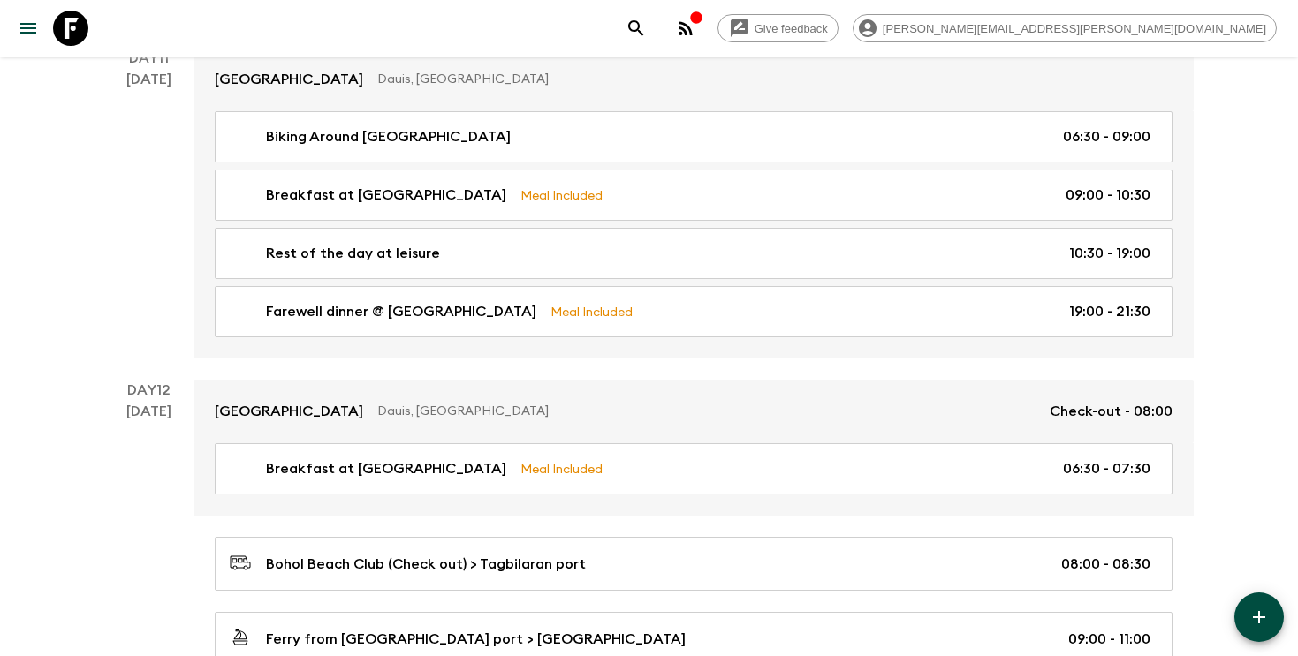
scroll to position [5860, 0]
